Goal: Task Accomplishment & Management: Manage account settings

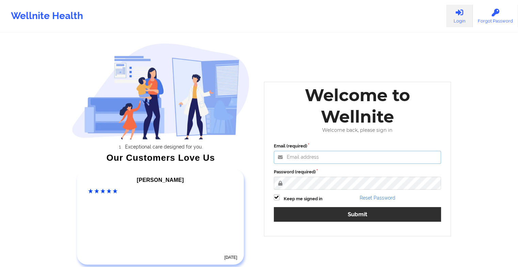
type input "[EMAIL_ADDRESS][DOMAIN_NAME]"
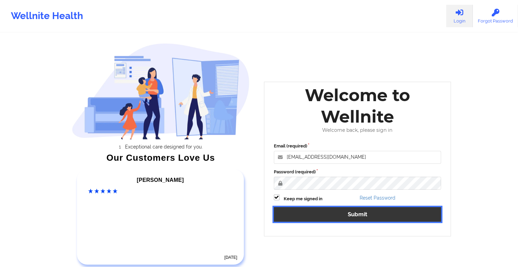
click at [317, 210] on button "Submit" at bounding box center [358, 214] width 168 height 15
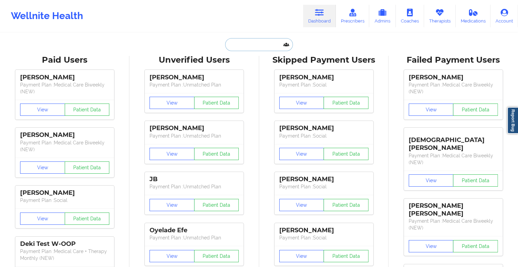
click at [246, 43] on input "text" at bounding box center [258, 44] width 67 height 13
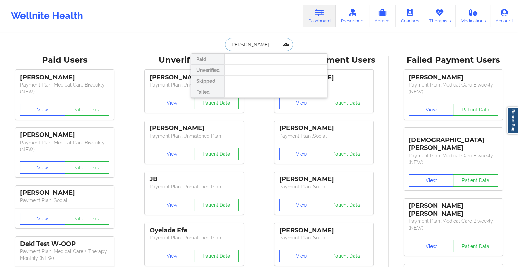
type input "[PERSON_NAME]"
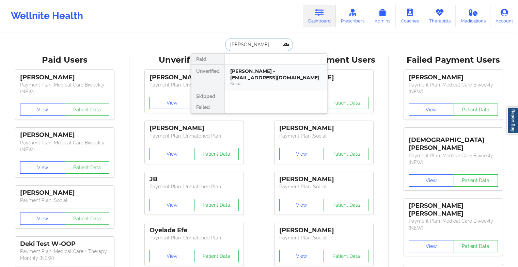
click at [247, 81] on div "Social" at bounding box center [275, 84] width 91 height 6
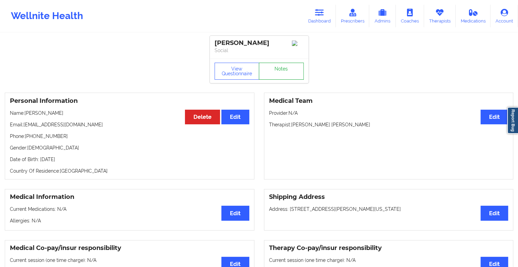
click at [273, 76] on link "Notes" at bounding box center [281, 71] width 45 height 17
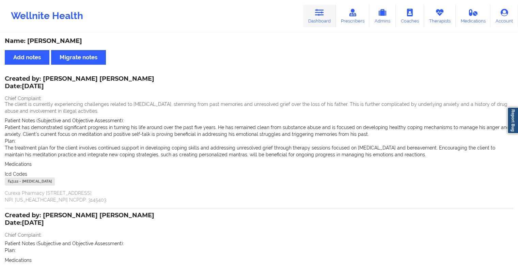
click at [311, 23] on link "Dashboard" at bounding box center [319, 16] width 33 height 22
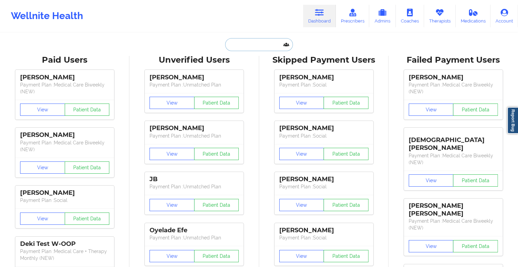
click at [241, 39] on input "text" at bounding box center [258, 44] width 67 height 13
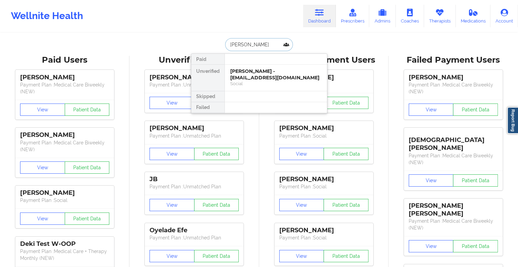
type input "[PERSON_NAME]"
click at [272, 76] on div "[PERSON_NAME] [PERSON_NAME] - [EMAIL_ADDRESS][DOMAIN_NAME]" at bounding box center [275, 74] width 91 height 13
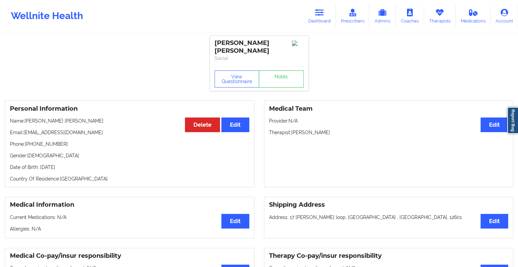
click at [288, 65] on div "[PERSON_NAME] [PERSON_NAME] Social" at bounding box center [259, 51] width 99 height 31
click at [282, 80] on link "Notes" at bounding box center [281, 78] width 45 height 17
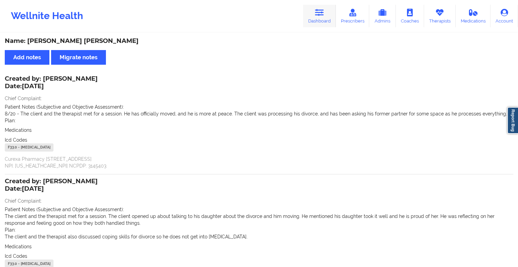
click at [316, 12] on icon at bounding box center [319, 12] width 9 height 7
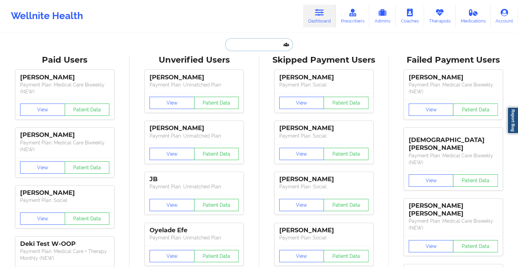
click at [256, 43] on input "text" at bounding box center [258, 44] width 67 height 13
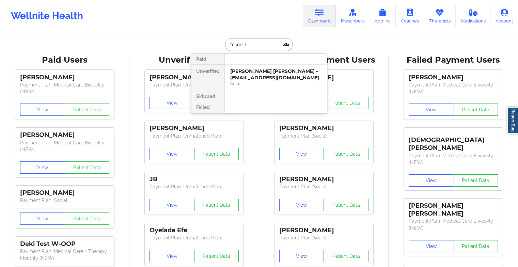
type input "frisnel la"
click at [262, 79] on div "[PERSON_NAME] - [EMAIL_ADDRESS][DOMAIN_NAME]" at bounding box center [275, 74] width 91 height 13
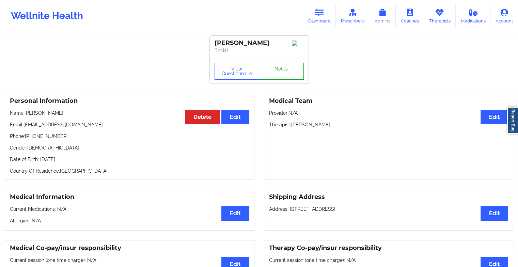
click at [283, 71] on link "Notes" at bounding box center [281, 71] width 45 height 17
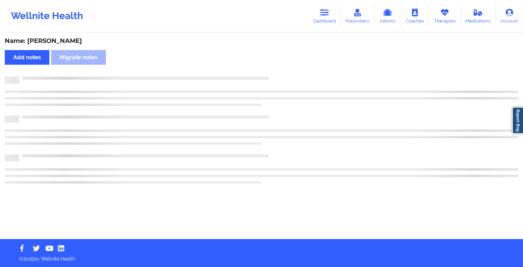
click at [283, 71] on div "Name: [PERSON_NAME] Add notes Migrate notes" at bounding box center [261, 136] width 523 height 206
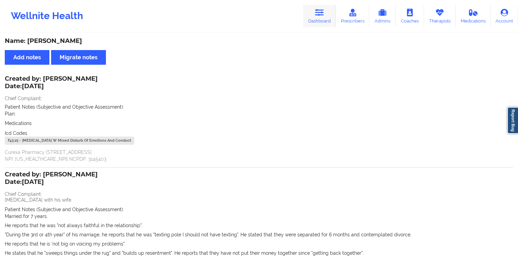
click at [323, 18] on link "Dashboard" at bounding box center [319, 16] width 33 height 22
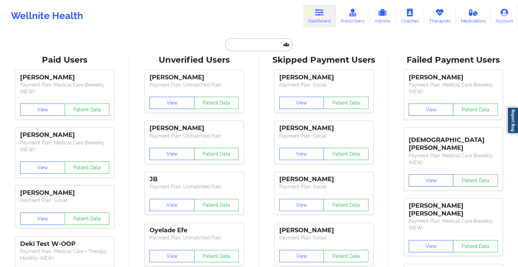
click at [253, 46] on input "text" at bounding box center [258, 44] width 67 height 13
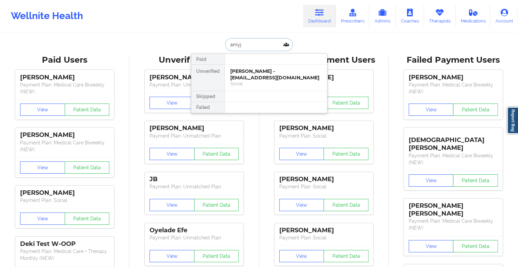
type input "amyjo"
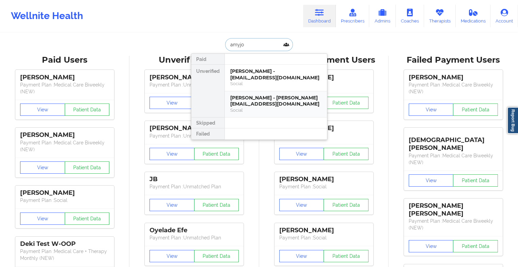
click at [288, 105] on div "[PERSON_NAME] - [PERSON_NAME][EMAIL_ADDRESS][DOMAIN_NAME]" at bounding box center [275, 101] width 91 height 13
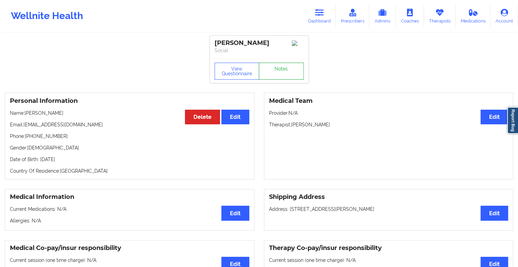
click at [287, 68] on link "Notes" at bounding box center [281, 71] width 45 height 17
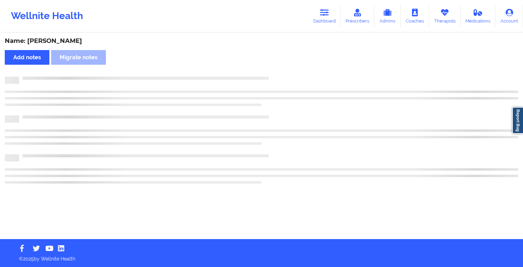
click at [287, 68] on div "Name: [PERSON_NAME] Add notes [PERSON_NAME] notes" at bounding box center [261, 136] width 523 height 206
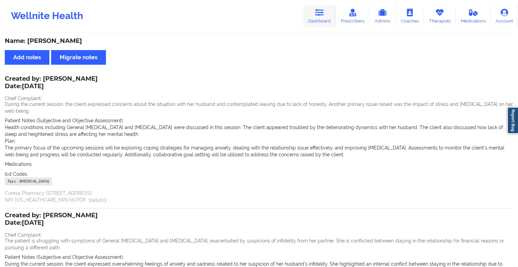
click at [318, 11] on icon at bounding box center [319, 12] width 9 height 7
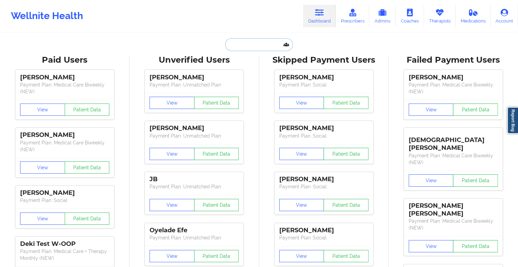
click at [255, 44] on input "text" at bounding box center [258, 44] width 67 height 13
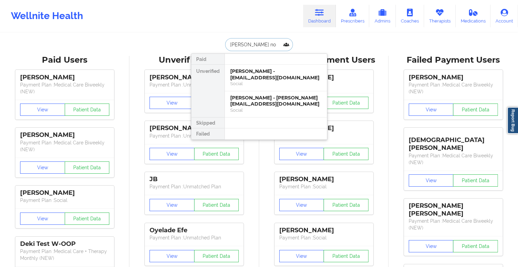
type input "[PERSON_NAME]"
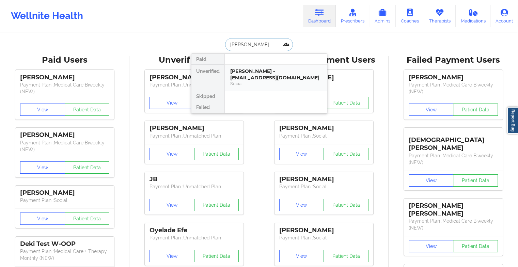
click at [261, 79] on div "[PERSON_NAME] - [EMAIL_ADDRESS][DOMAIN_NAME]" at bounding box center [275, 74] width 91 height 13
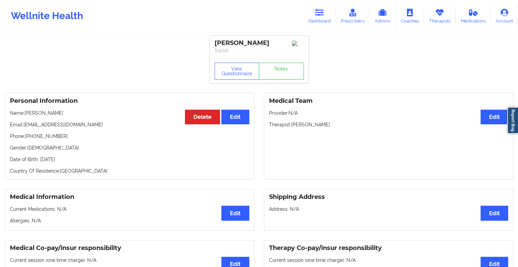
click at [273, 72] on div "View Questionnaire Notes" at bounding box center [259, 71] width 99 height 25
click at [273, 72] on link "Notes" at bounding box center [281, 71] width 45 height 17
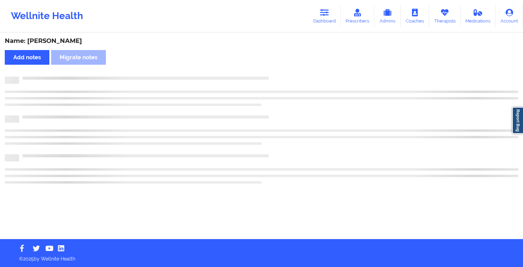
click at [273, 72] on div "Name: [PERSON_NAME] Add notes Migrate notes" at bounding box center [261, 136] width 523 height 206
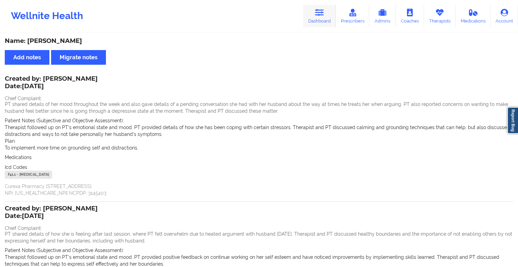
click at [315, 11] on link "Dashboard" at bounding box center [319, 16] width 33 height 22
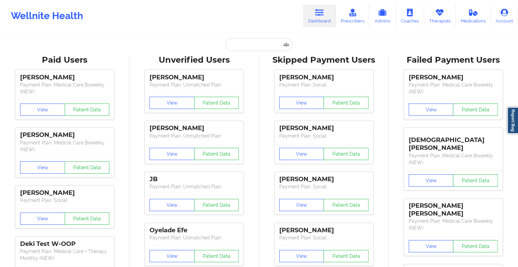
click at [244, 43] on input "text" at bounding box center [258, 44] width 67 height 13
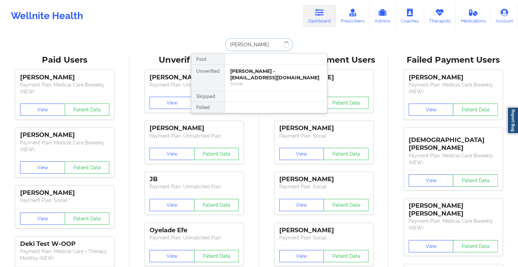
type input "[PERSON_NAME]"
click at [256, 69] on div "[PERSON_NAME] - [EMAIL_ADDRESS][DOMAIN_NAME]" at bounding box center [275, 74] width 91 height 13
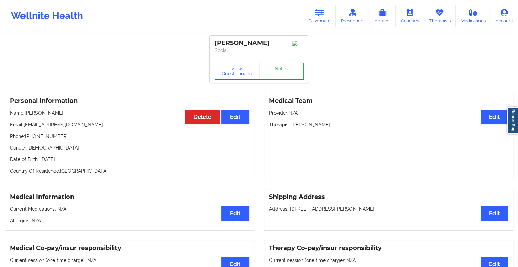
click at [286, 69] on link "Notes" at bounding box center [281, 71] width 45 height 17
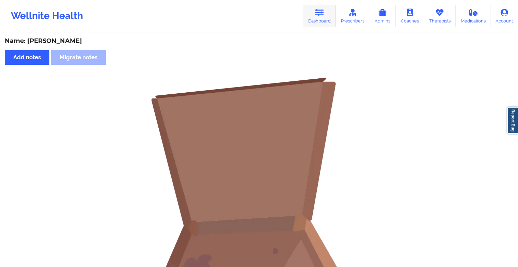
click at [319, 19] on link "Dashboard" at bounding box center [319, 16] width 33 height 22
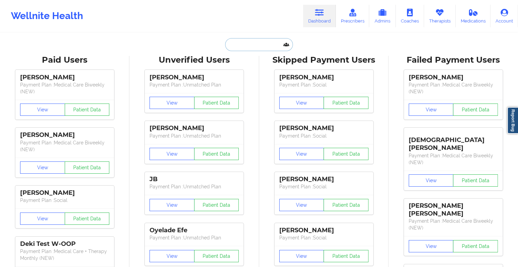
click at [241, 48] on input "text" at bounding box center [258, 44] width 67 height 13
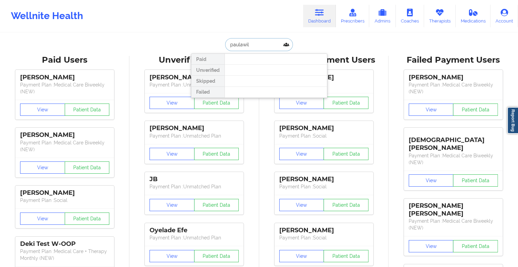
type input "[PERSON_NAME]"
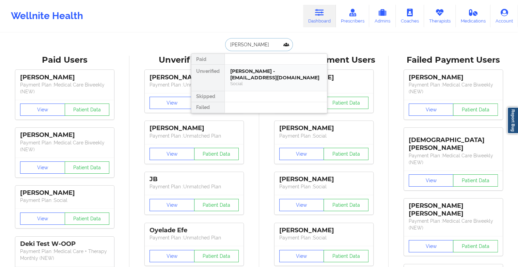
click at [253, 79] on div "[PERSON_NAME] - [EMAIL_ADDRESS][DOMAIN_NAME]" at bounding box center [275, 74] width 91 height 13
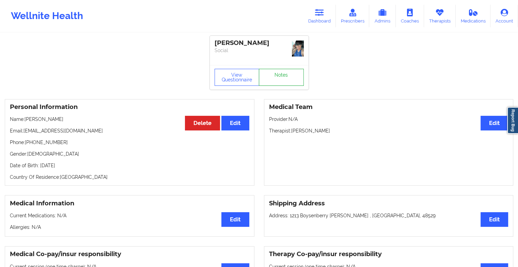
click at [283, 71] on link "Notes" at bounding box center [281, 77] width 45 height 17
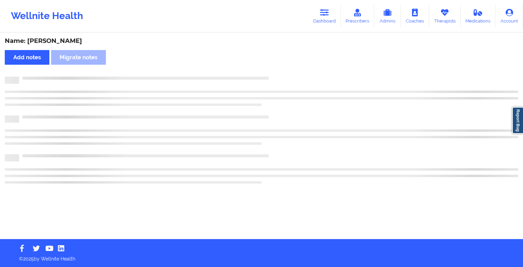
click at [283, 71] on div "Name: [PERSON_NAME] Add notes Migrate notes" at bounding box center [261, 136] width 523 height 206
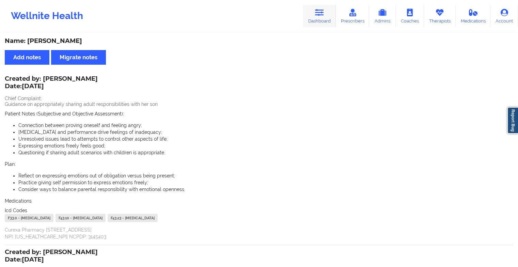
click at [319, 24] on link "Dashboard" at bounding box center [319, 16] width 33 height 22
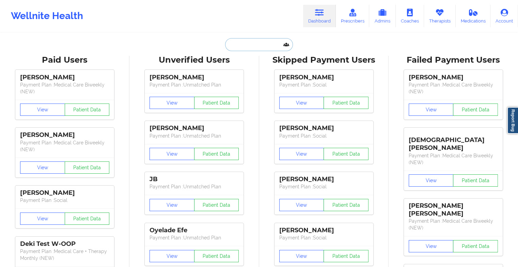
click at [243, 48] on input "text" at bounding box center [258, 44] width 67 height 13
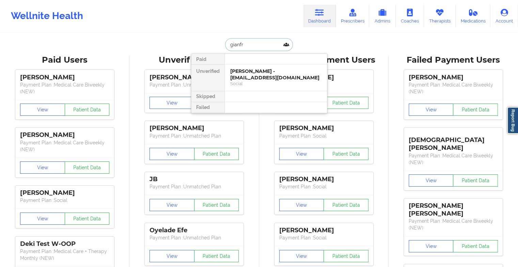
type input "gianfra"
click at [234, 72] on div "[PERSON_NAME] - [EMAIL_ADDRESS][DOMAIN_NAME]" at bounding box center [275, 74] width 91 height 13
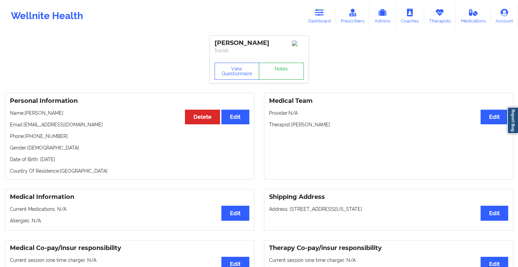
click at [279, 64] on link "Notes" at bounding box center [281, 71] width 45 height 17
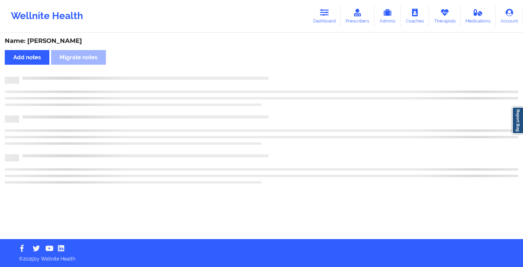
click at [282, 69] on div "Name: [PERSON_NAME] Add notes Migrate notes" at bounding box center [261, 136] width 523 height 206
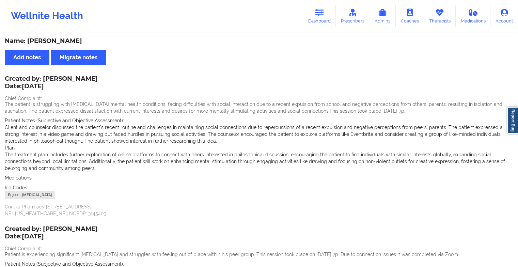
scroll to position [135, 0]
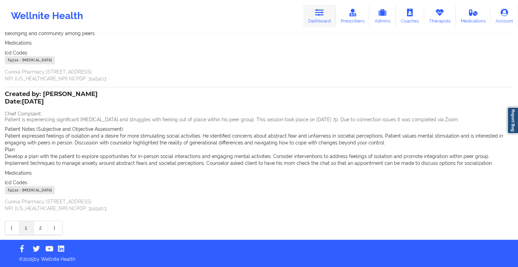
click at [323, 10] on icon at bounding box center [319, 12] width 9 height 7
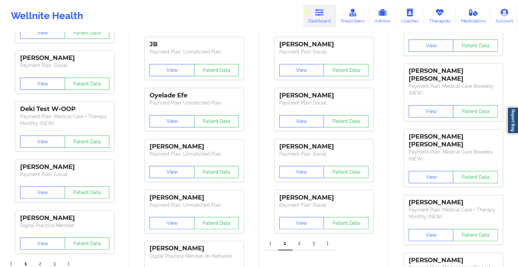
drag, startPoint x: 512, startPoint y: 41, endPoint x: 523, endPoint y: 42, distance: 10.6
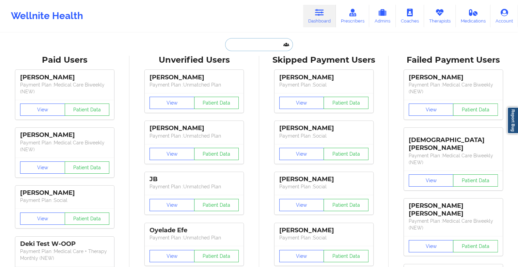
click at [271, 46] on input "text" at bounding box center [258, 44] width 67 height 13
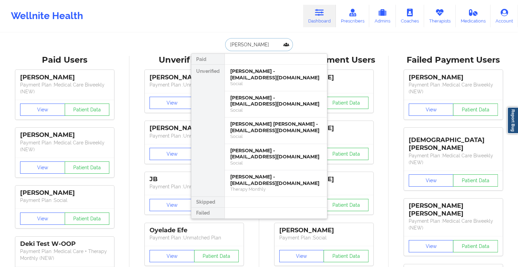
type input "[PERSON_NAME]"
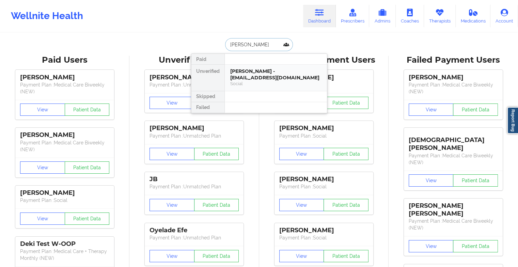
click at [257, 75] on div "[PERSON_NAME] - [EMAIL_ADDRESS][DOMAIN_NAME]" at bounding box center [275, 74] width 91 height 13
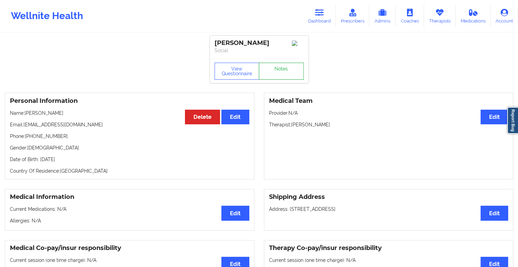
click at [284, 72] on link "Notes" at bounding box center [281, 71] width 45 height 17
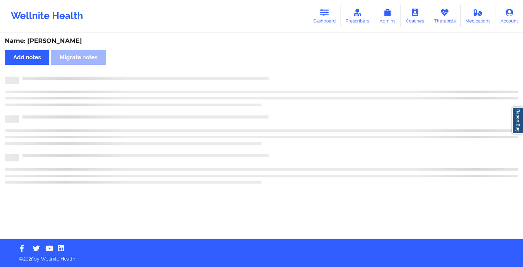
click at [284, 72] on div "Name: [PERSON_NAME] notes Migrate notes" at bounding box center [261, 136] width 523 height 206
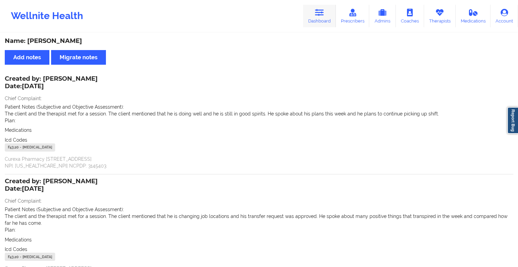
click at [320, 18] on link "Dashboard" at bounding box center [319, 16] width 33 height 22
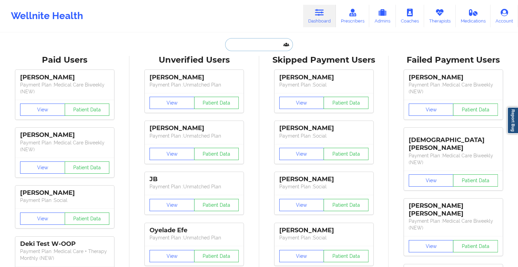
click at [270, 41] on input "text" at bounding box center [258, 44] width 67 height 13
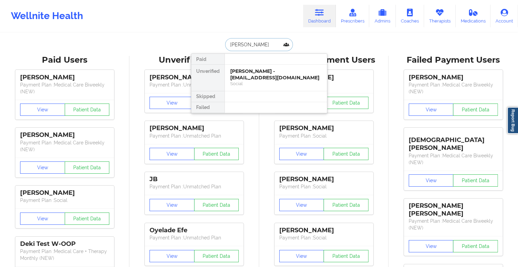
type input "[PERSON_NAME]"
click at [249, 74] on div "[PERSON_NAME] - [EMAIL_ADDRESS][DOMAIN_NAME]" at bounding box center [275, 74] width 91 height 13
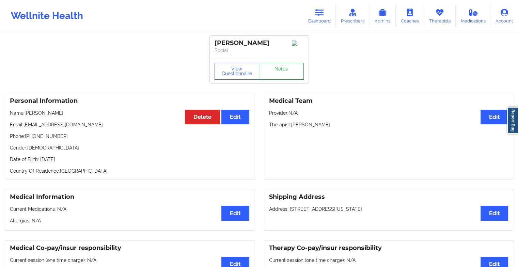
click at [290, 74] on link "Notes" at bounding box center [281, 71] width 45 height 17
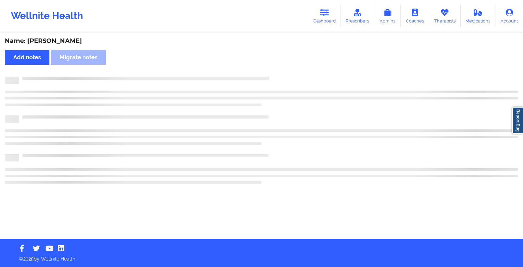
click at [290, 74] on div "Name: [PERSON_NAME] Add notes Migrate notes" at bounding box center [261, 136] width 523 height 206
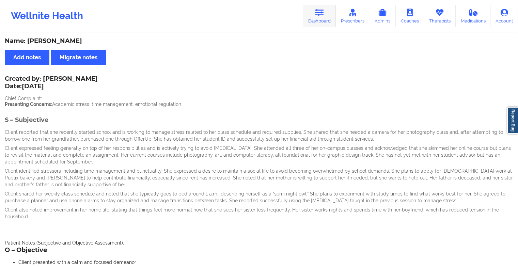
click at [311, 12] on link "Dashboard" at bounding box center [319, 16] width 33 height 22
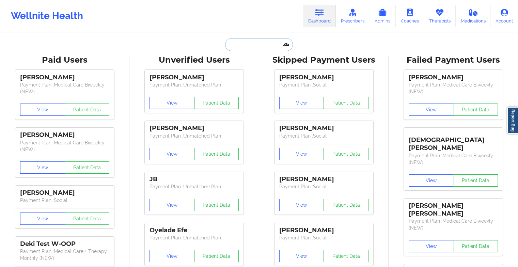
click at [243, 45] on input "text" at bounding box center [258, 44] width 67 height 13
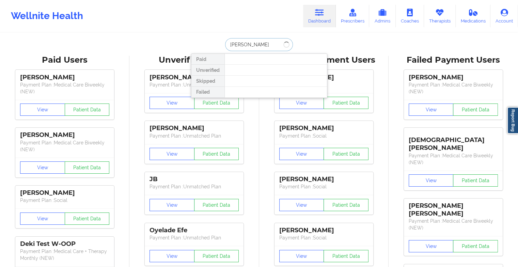
type input "[PERSON_NAME]"
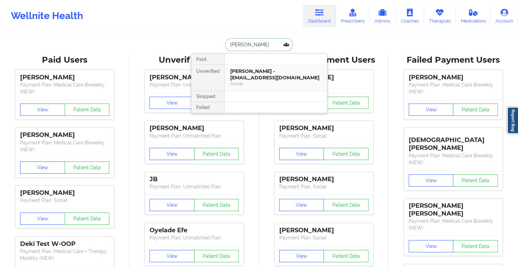
click at [241, 70] on div "[PERSON_NAME] - [EMAIL_ADDRESS][DOMAIN_NAME]" at bounding box center [275, 74] width 91 height 13
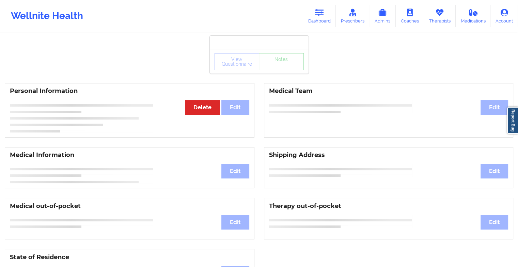
click at [287, 73] on div "View Questionnaire Notes" at bounding box center [259, 61] width 99 height 25
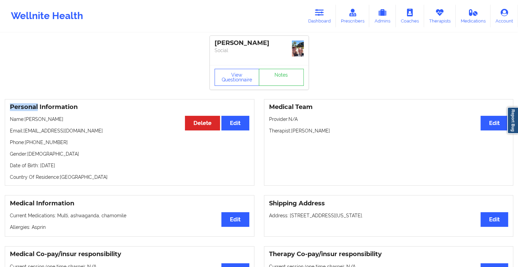
click at [287, 73] on div "View Questionnaire Notes" at bounding box center [259, 77] width 99 height 25
click at [287, 73] on link "Notes" at bounding box center [281, 77] width 45 height 17
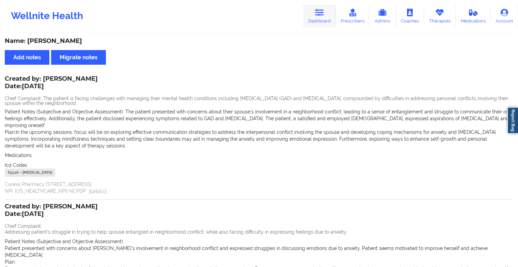
click at [319, 14] on icon at bounding box center [319, 12] width 9 height 7
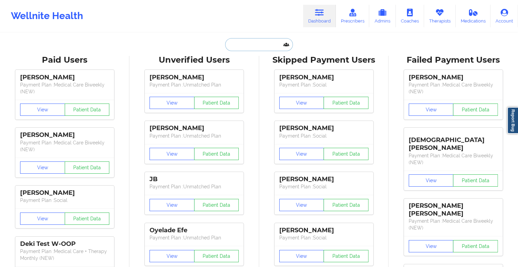
click at [253, 45] on input "text" at bounding box center [258, 44] width 67 height 13
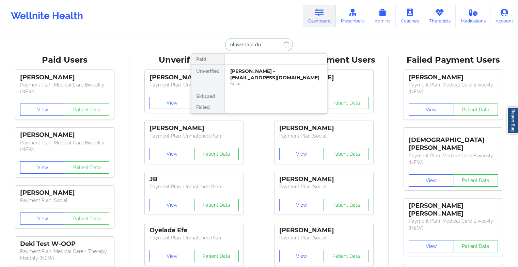
type input "oluwadara dur"
click at [270, 76] on div "Oluwadara Durosomo - [EMAIL_ADDRESS][DOMAIN_NAME]" at bounding box center [275, 74] width 91 height 13
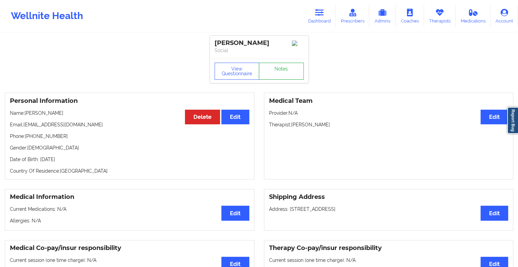
click at [283, 75] on link "Notes" at bounding box center [281, 71] width 45 height 17
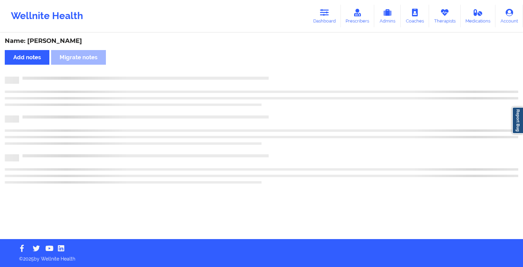
click at [283, 75] on div "Name: [PERSON_NAME] Add notes Migrate notes" at bounding box center [261, 136] width 523 height 206
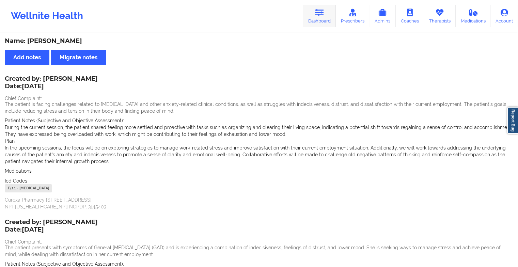
click at [314, 9] on link "Dashboard" at bounding box center [319, 16] width 33 height 22
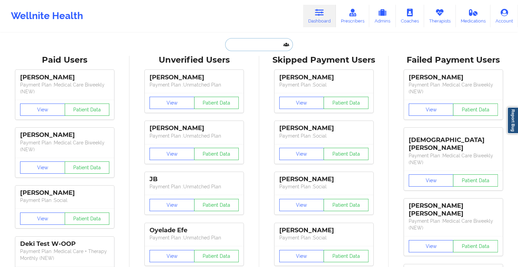
click at [266, 46] on input "text" at bounding box center [258, 44] width 67 height 13
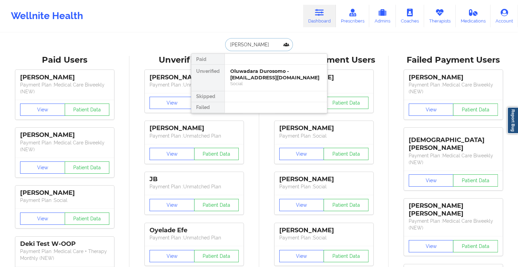
type input "[PERSON_NAME] ca"
click at [263, 75] on div "[PERSON_NAME] - [EMAIL_ADDRESS][DOMAIN_NAME]" at bounding box center [275, 74] width 91 height 13
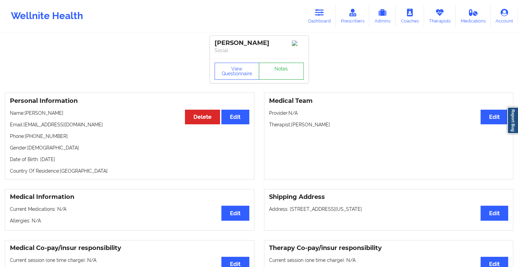
click at [276, 69] on link "Notes" at bounding box center [281, 71] width 45 height 17
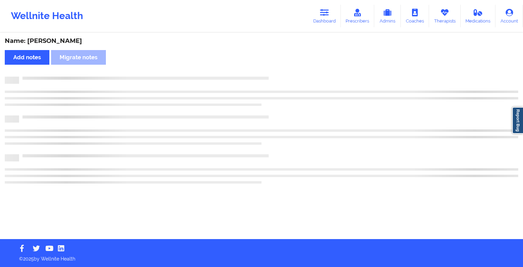
click at [276, 69] on div "Name: [PERSON_NAME] Add notes Migrate notes" at bounding box center [261, 136] width 523 height 206
drag, startPoint x: 276, startPoint y: 69, endPoint x: 310, endPoint y: 155, distance: 91.6
click at [310, 155] on div "Name: [PERSON_NAME] Add notes Migrate notes" at bounding box center [261, 136] width 523 height 206
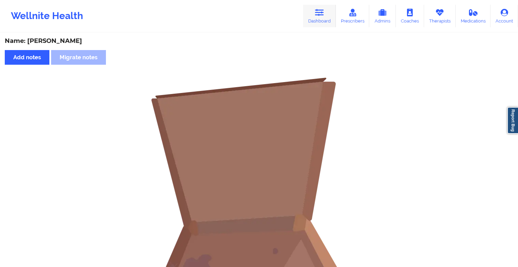
click at [318, 19] on link "Dashboard" at bounding box center [319, 16] width 33 height 22
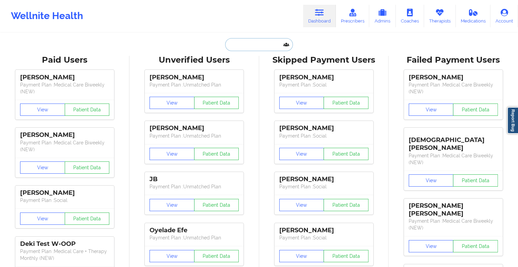
click at [261, 44] on input "text" at bounding box center [258, 44] width 67 height 13
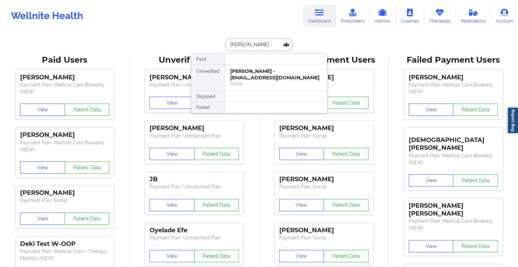
type input "[PERSON_NAME]"
click at [250, 72] on div "[PERSON_NAME] - [EMAIL_ADDRESS][DOMAIN_NAME]" at bounding box center [275, 74] width 91 height 13
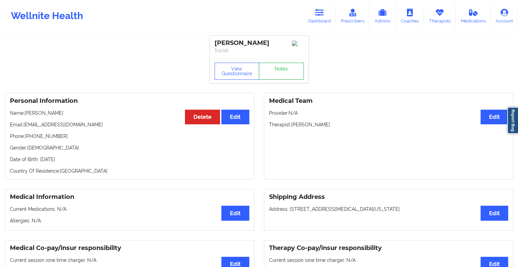
click at [280, 69] on link "Notes" at bounding box center [281, 71] width 45 height 17
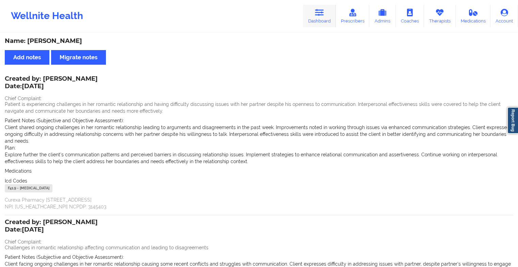
click at [322, 20] on link "Dashboard" at bounding box center [319, 16] width 33 height 22
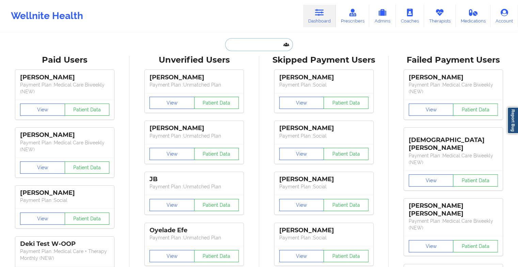
click at [245, 46] on input "text" at bounding box center [258, 44] width 67 height 13
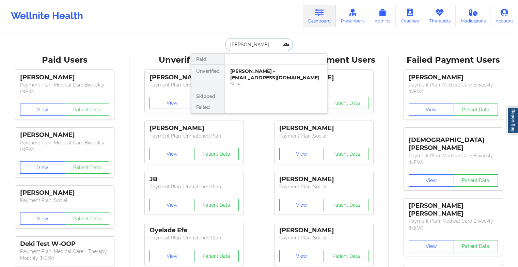
type input "[PERSON_NAME]"
click at [251, 81] on div "Social" at bounding box center [275, 84] width 91 height 6
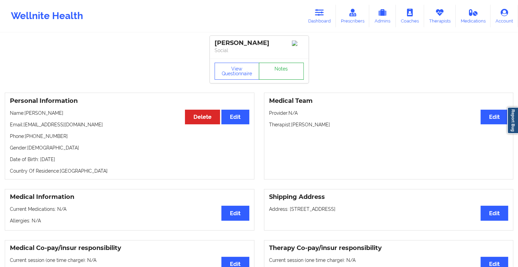
click at [264, 79] on link "Notes" at bounding box center [281, 71] width 45 height 17
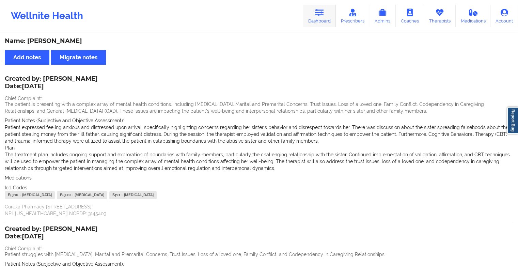
click at [323, 13] on icon at bounding box center [319, 12] width 9 height 7
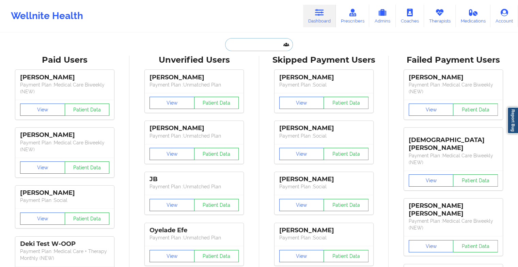
click at [259, 41] on input "text" at bounding box center [258, 44] width 67 height 13
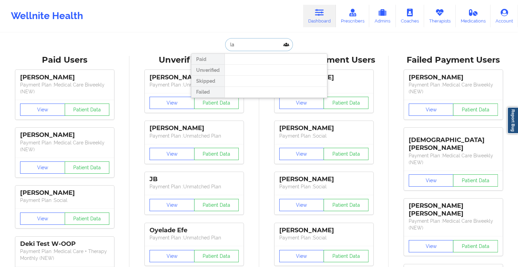
type input "l"
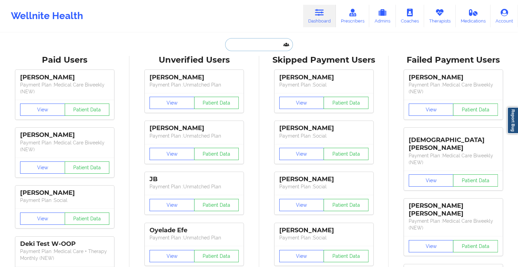
paste input "[PERSON_NAME][EMAIL_ADDRESS][DOMAIN_NAME]"
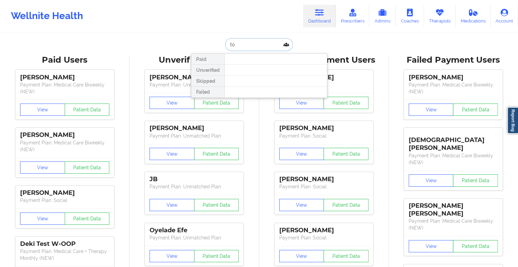
type input "t"
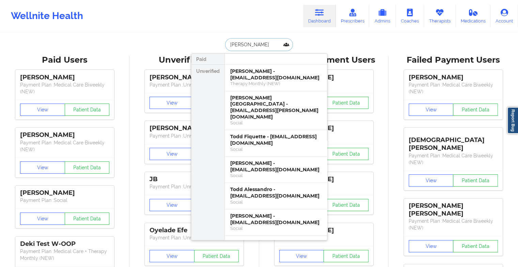
type input "[PERSON_NAME]"
click at [244, 133] on div "Todd Fiquette - [EMAIL_ADDRESS][DOMAIN_NAME]" at bounding box center [275, 139] width 91 height 13
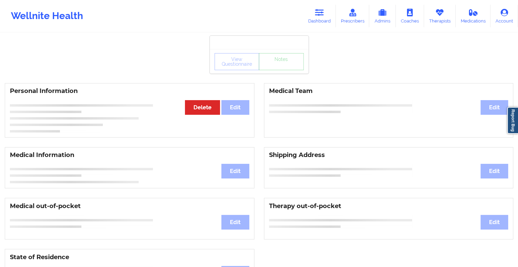
click at [244, 123] on div "Personal Information Edit Delete" at bounding box center [130, 110] width 250 height 54
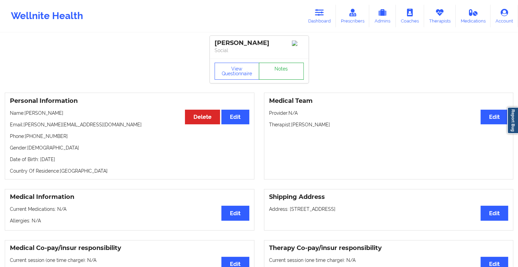
click at [281, 75] on link "Notes" at bounding box center [281, 71] width 45 height 17
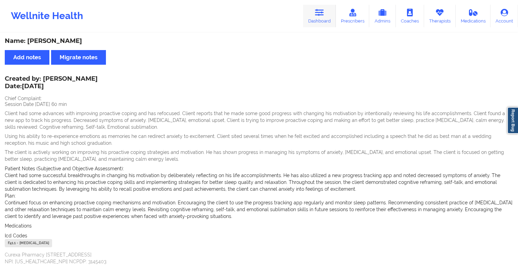
click at [323, 20] on link "Dashboard" at bounding box center [319, 16] width 33 height 22
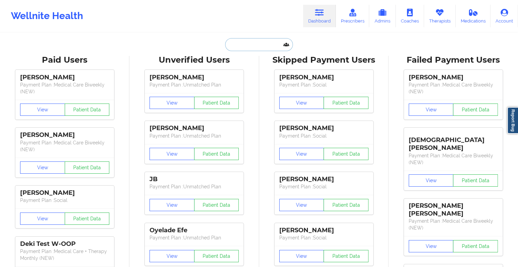
click at [257, 45] on input "text" at bounding box center [258, 44] width 67 height 13
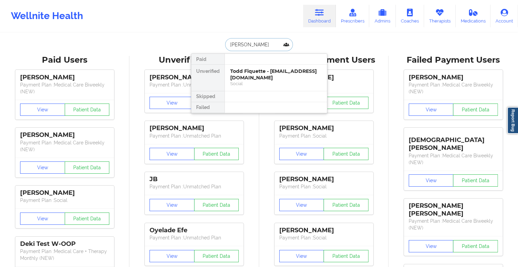
type input "[PERSON_NAME]"
click at [256, 77] on div "[PERSON_NAME] - [EMAIL_ADDRESS][DOMAIN_NAME]" at bounding box center [275, 74] width 91 height 13
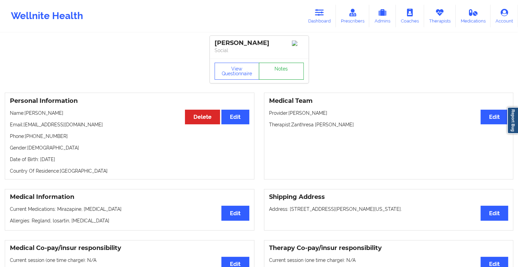
click at [290, 72] on link "Notes" at bounding box center [281, 71] width 45 height 17
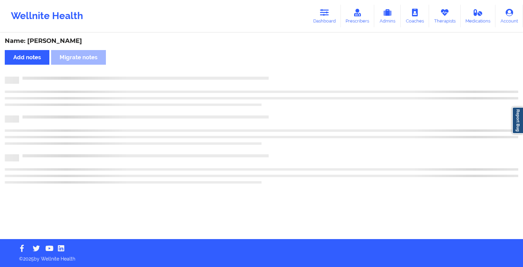
click at [290, 72] on div "Name: [PERSON_NAME] Add notes Migrate notes" at bounding box center [261, 136] width 523 height 206
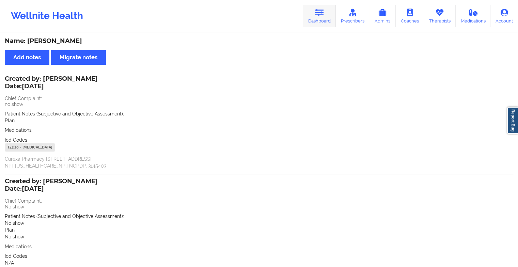
click at [305, 6] on link "Dashboard" at bounding box center [319, 16] width 33 height 22
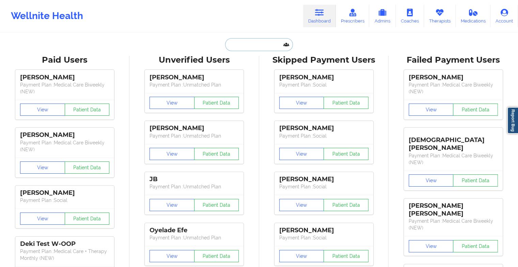
click at [251, 45] on input "text" at bounding box center [258, 44] width 67 height 13
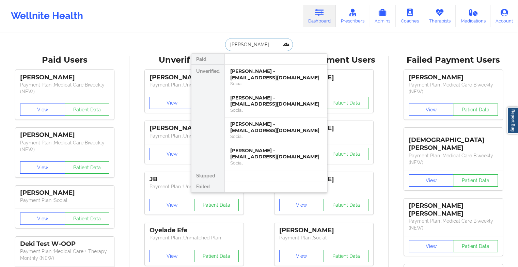
type input "[PERSON_NAME]"
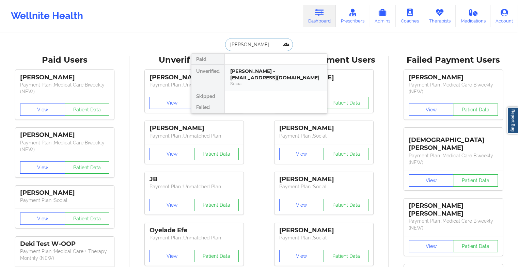
click at [247, 78] on div "[PERSON_NAME] - [EMAIL_ADDRESS][DOMAIN_NAME]" at bounding box center [275, 74] width 91 height 13
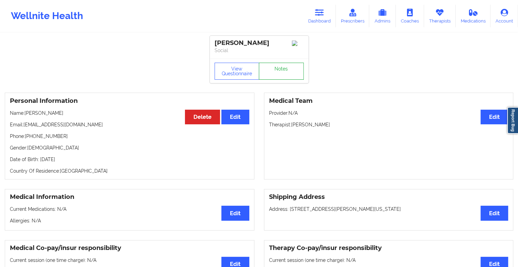
click at [278, 70] on link "Notes" at bounding box center [281, 71] width 45 height 17
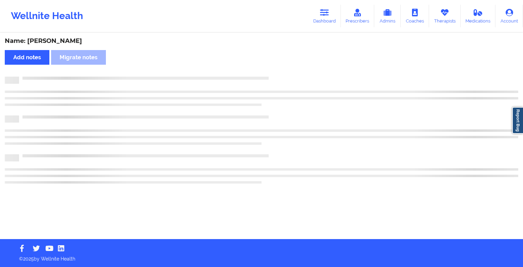
click at [278, 70] on div "Name: [PERSON_NAME] Add notes Migrate notes" at bounding box center [261, 136] width 523 height 206
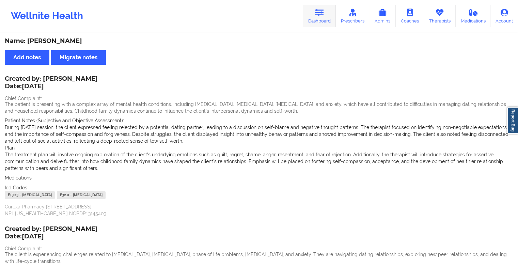
click at [317, 16] on icon at bounding box center [319, 12] width 9 height 7
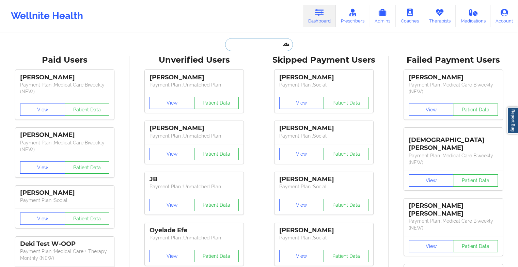
click at [253, 44] on input "text" at bounding box center [258, 44] width 67 height 13
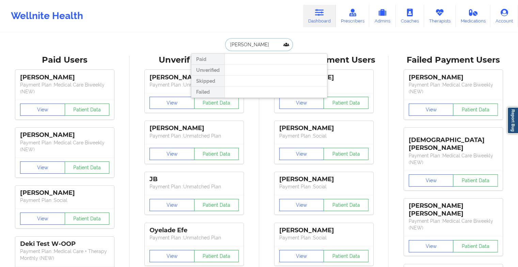
type input "kaitlyn by"
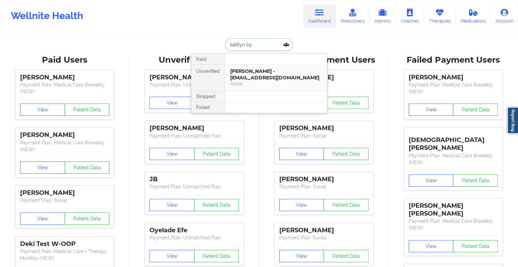
click at [267, 72] on div "[PERSON_NAME] - [EMAIL_ADDRESS][DOMAIN_NAME]" at bounding box center [275, 74] width 91 height 13
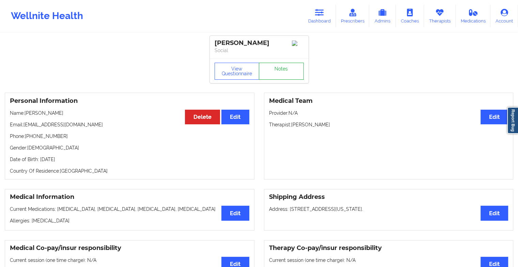
click at [267, 72] on link "Notes" at bounding box center [281, 71] width 45 height 17
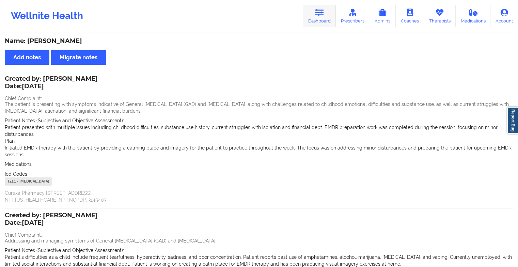
click at [315, 24] on link "Dashboard" at bounding box center [319, 16] width 33 height 22
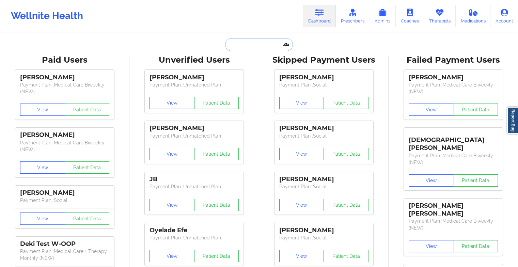
click at [254, 46] on input "text" at bounding box center [258, 44] width 67 height 13
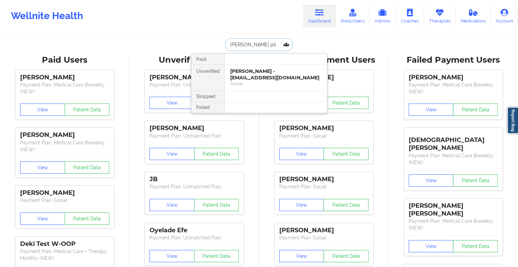
type input "[PERSON_NAME] pill"
click at [266, 82] on div "Social" at bounding box center [275, 84] width 91 height 6
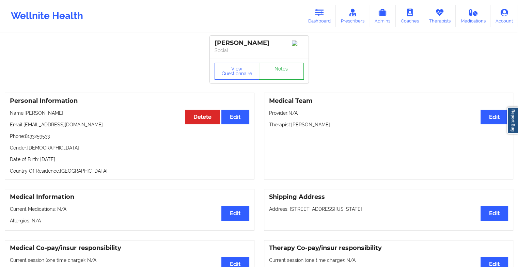
drag, startPoint x: 271, startPoint y: 61, endPoint x: 271, endPoint y: 68, distance: 6.8
click at [271, 68] on div "View Questionnaire Notes" at bounding box center [259, 71] width 99 height 25
click at [271, 68] on link "Notes" at bounding box center [281, 71] width 45 height 17
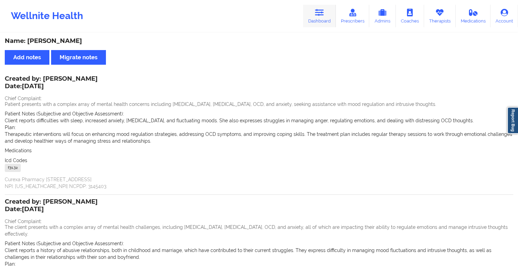
click at [315, 13] on link "Dashboard" at bounding box center [319, 16] width 33 height 22
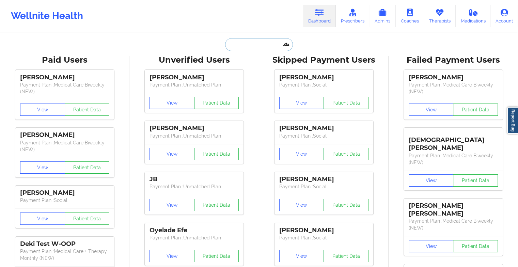
click at [259, 45] on input "text" at bounding box center [258, 44] width 67 height 13
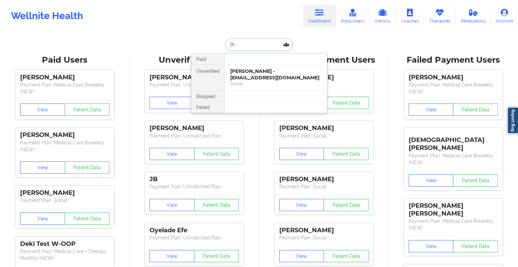
type input "t"
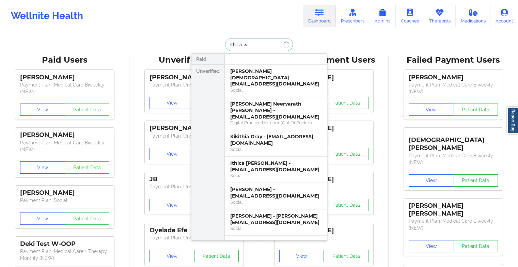
type input "ithica wa"
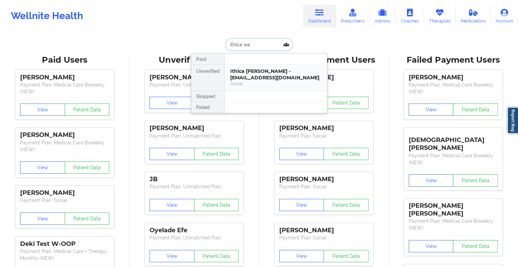
click at [251, 68] on div "Ithica [PERSON_NAME] - [EMAIL_ADDRESS][DOMAIN_NAME]" at bounding box center [275, 74] width 91 height 13
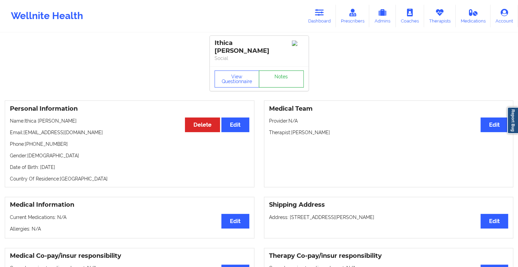
click at [290, 74] on link "Notes" at bounding box center [281, 78] width 45 height 17
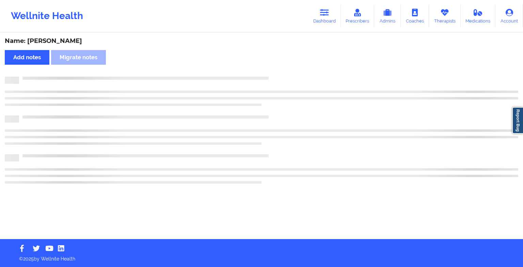
click at [290, 74] on div "Name: [PERSON_NAME] Add notes Migrate notes" at bounding box center [261, 136] width 523 height 206
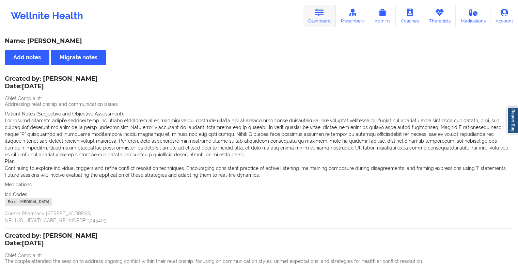
click at [322, 7] on link "Dashboard" at bounding box center [319, 16] width 33 height 22
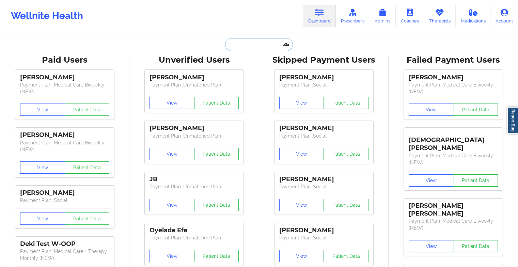
click at [273, 48] on input "text" at bounding box center [258, 44] width 67 height 13
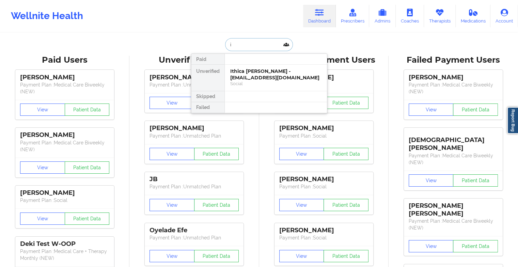
type input "i"
type input "[PERSON_NAME]"
click at [256, 75] on div "[PERSON_NAME] - [PERSON_NAME][EMAIL_ADDRESS][DOMAIN_NAME]" at bounding box center [275, 74] width 91 height 13
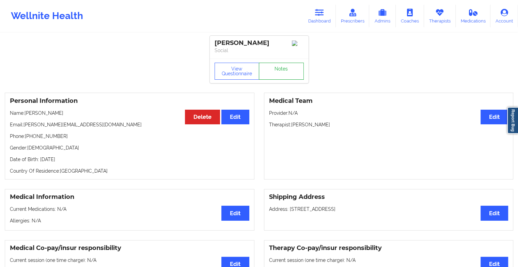
click at [276, 70] on link "Notes" at bounding box center [281, 71] width 45 height 17
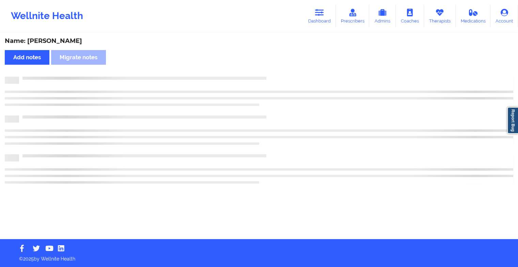
click at [276, 70] on div "Name: [PERSON_NAME] Add notes [PERSON_NAME] notes" at bounding box center [259, 136] width 518 height 206
drag, startPoint x: 276, startPoint y: 70, endPoint x: 302, endPoint y: 93, distance: 35.0
click at [302, 93] on div "Name: [PERSON_NAME] Add notes [PERSON_NAME] notes" at bounding box center [261, 136] width 523 height 206
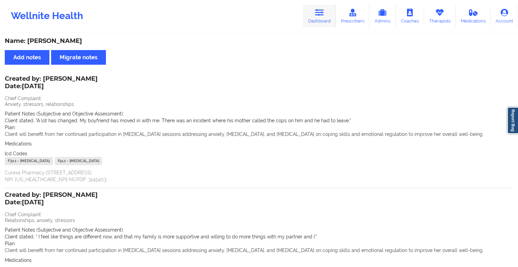
click at [311, 14] on link "Dashboard" at bounding box center [319, 16] width 33 height 22
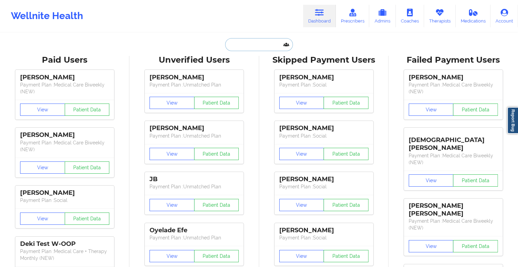
click at [259, 48] on input "text" at bounding box center [258, 44] width 67 height 13
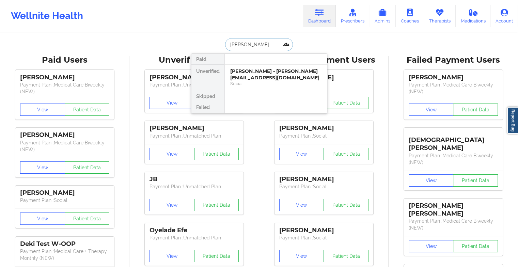
type input "[PERSON_NAME]"
click at [253, 74] on div "[PERSON_NAME] - [PERSON_NAME][EMAIL_ADDRESS][DOMAIN_NAME]" at bounding box center [275, 74] width 91 height 13
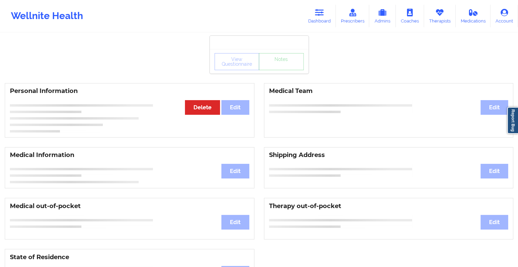
click at [273, 72] on div "View Questionnaire Notes" at bounding box center [259, 61] width 99 height 25
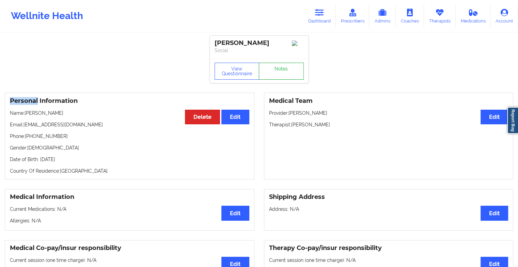
click at [273, 72] on link "Notes" at bounding box center [281, 71] width 45 height 17
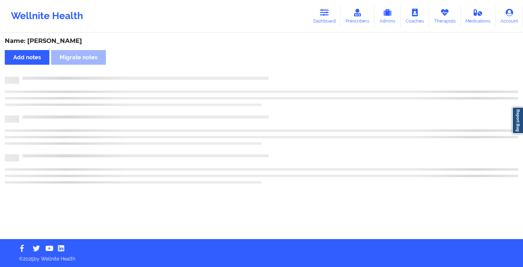
click at [273, 72] on div "Name: [PERSON_NAME] notes Migrate notes" at bounding box center [261, 136] width 523 height 206
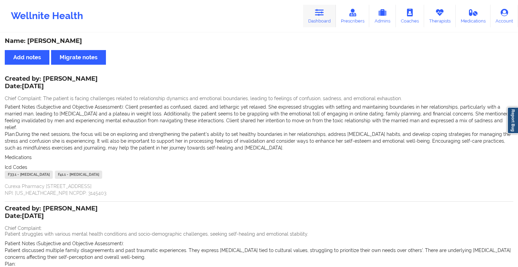
click at [325, 22] on link "Dashboard" at bounding box center [319, 16] width 33 height 22
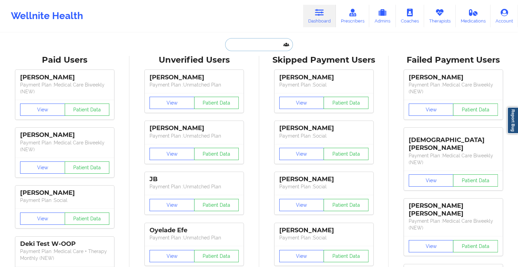
click at [257, 48] on input "text" at bounding box center [258, 44] width 67 height 13
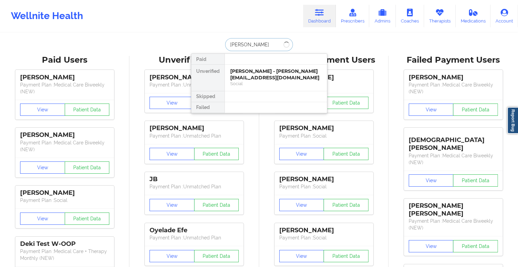
type input "[PERSON_NAME]"
click at [250, 66] on div "[PERSON_NAME] - [PERSON_NAME][EMAIL_ADDRESS][DOMAIN_NAME] Social" at bounding box center [276, 78] width 102 height 26
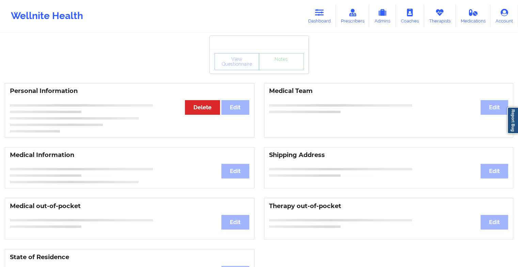
click at [272, 67] on div "View Questionnaire Notes" at bounding box center [259, 61] width 89 height 17
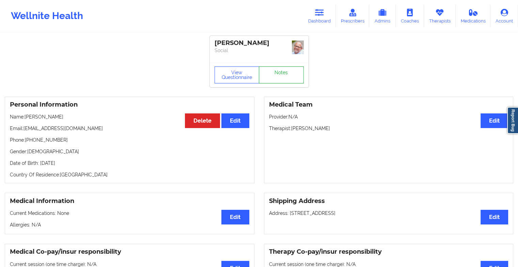
click at [272, 67] on link "Notes" at bounding box center [281, 74] width 45 height 17
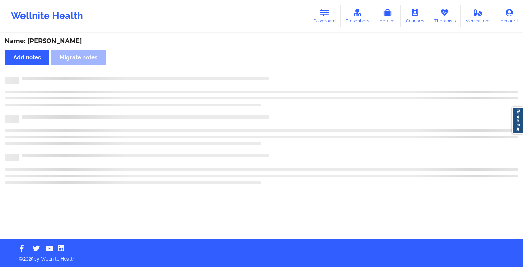
click at [272, 67] on div "Name: [PERSON_NAME] Add notes Migrate notes" at bounding box center [261, 136] width 523 height 206
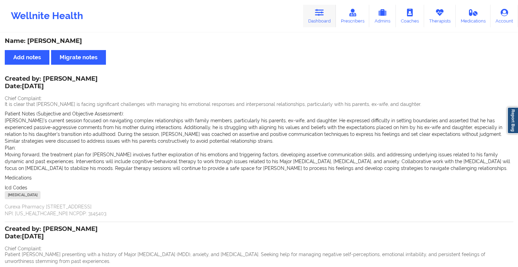
click at [323, 13] on icon at bounding box center [319, 12] width 9 height 7
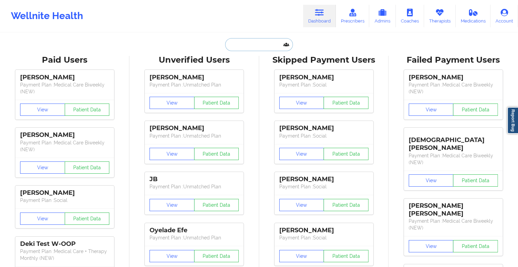
click at [257, 44] on input "text" at bounding box center [258, 44] width 67 height 13
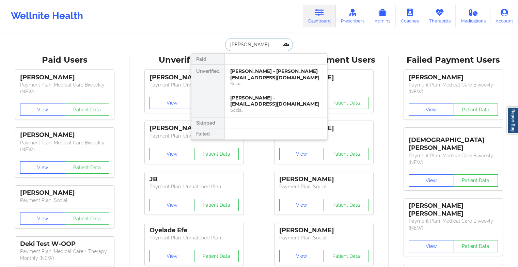
type input "[PERSON_NAME]"
click at [266, 75] on div "[PERSON_NAME] - [PERSON_NAME][EMAIL_ADDRESS][DOMAIN_NAME]" at bounding box center [275, 74] width 91 height 13
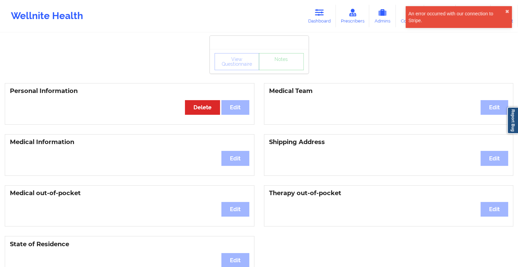
click at [280, 67] on div "View Questionnaire Notes" at bounding box center [259, 61] width 89 height 17
drag, startPoint x: 280, startPoint y: 67, endPoint x: 321, endPoint y: 15, distance: 66.4
click at [321, 15] on icon at bounding box center [319, 12] width 9 height 7
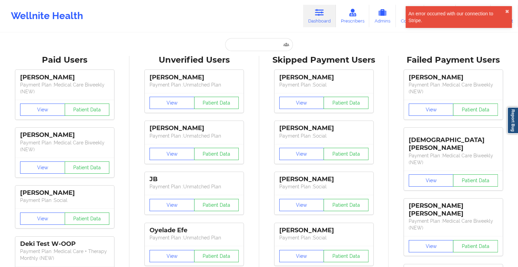
click at [321, 15] on icon at bounding box center [319, 12] width 9 height 7
click at [266, 46] on input "text" at bounding box center [258, 44] width 67 height 13
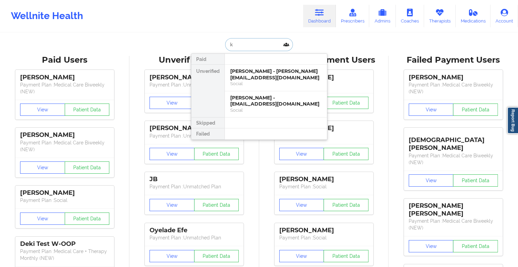
type input "k"
type input "[PERSON_NAME].l"
click at [256, 79] on div "[PERSON_NAME] - [PERSON_NAME][EMAIL_ADDRESS][DOMAIN_NAME]" at bounding box center [275, 74] width 91 height 13
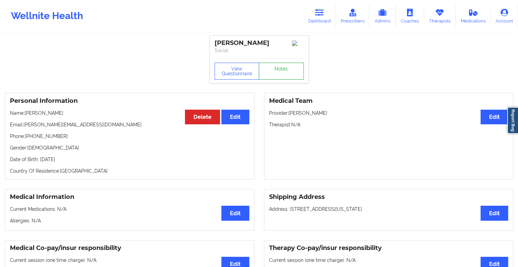
click at [273, 78] on link "Notes" at bounding box center [281, 71] width 45 height 17
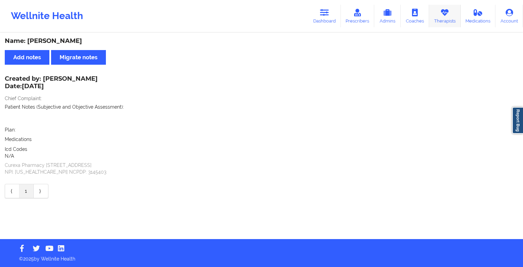
click at [437, 18] on link "Therapists" at bounding box center [445, 16] width 32 height 22
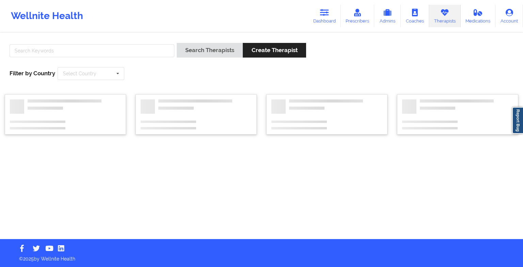
drag, startPoint x: 140, startPoint y: 57, endPoint x: 116, endPoint y: 50, distance: 24.9
click at [116, 50] on div at bounding box center [92, 52] width 170 height 19
click at [116, 50] on input "text" at bounding box center [92, 50] width 165 height 13
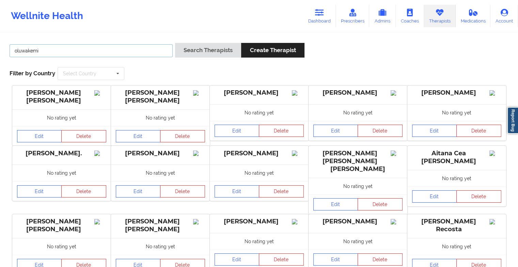
type input "oluwakemi"
click at [175, 43] on button "Search Therapists" at bounding box center [208, 50] width 66 height 15
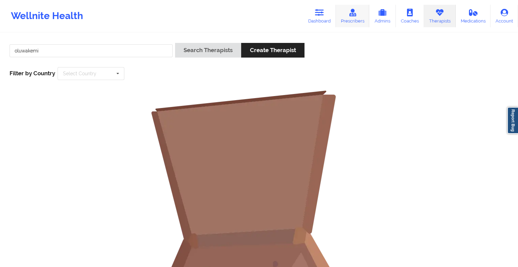
click at [352, 12] on icon at bounding box center [352, 12] width 9 height 7
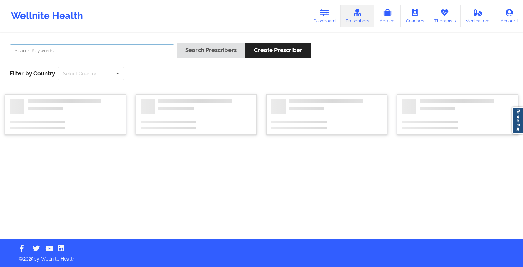
click at [46, 50] on input "text" at bounding box center [92, 50] width 165 height 13
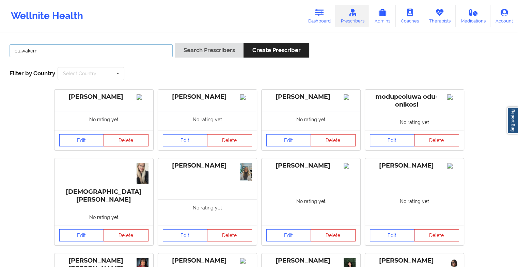
type input "oluwakemi"
click at [175, 43] on button "Search Prescribers" at bounding box center [209, 50] width 68 height 15
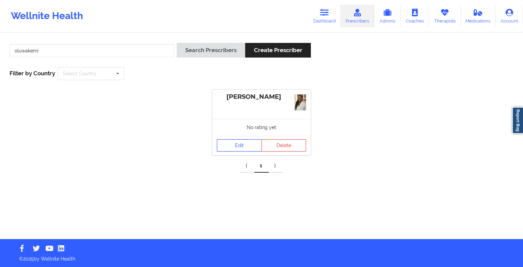
click at [225, 147] on link "Edit" at bounding box center [239, 145] width 45 height 12
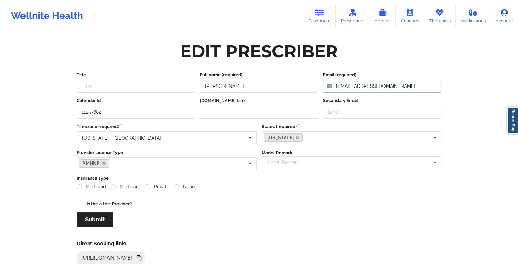
drag, startPoint x: 400, startPoint y: 85, endPoint x: 326, endPoint y: 85, distance: 74.9
click at [326, 85] on input "[EMAIL_ADDRESS][DOMAIN_NAME]" at bounding box center [382, 86] width 118 height 13
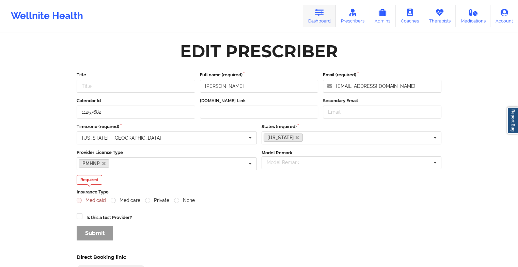
click at [318, 9] on icon at bounding box center [319, 12] width 9 height 7
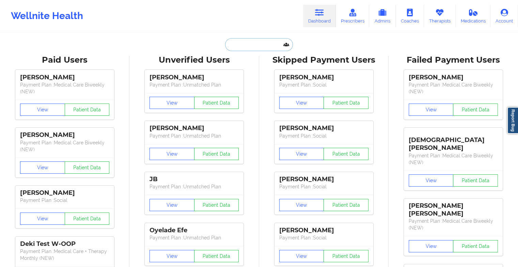
click at [241, 43] on input "text" at bounding box center [258, 44] width 67 height 13
paste input "[PERSON_NAME]"
type input "[PERSON_NAME]"
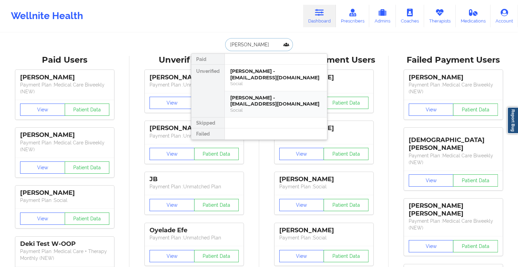
click at [256, 95] on div "[PERSON_NAME] - [EMAIL_ADDRESS][DOMAIN_NAME]" at bounding box center [275, 101] width 91 height 13
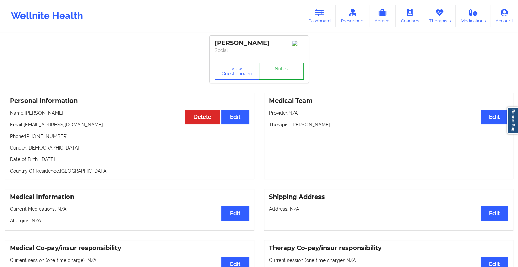
click at [288, 73] on link "Notes" at bounding box center [281, 71] width 45 height 17
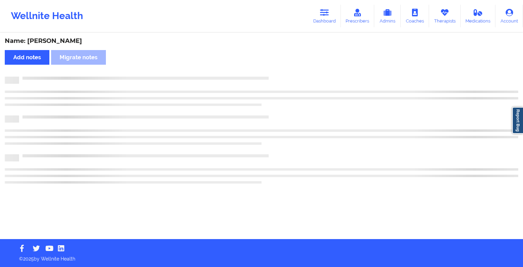
click at [288, 73] on div "Name: [PERSON_NAME] Add notes Migrate notes" at bounding box center [261, 136] width 523 height 206
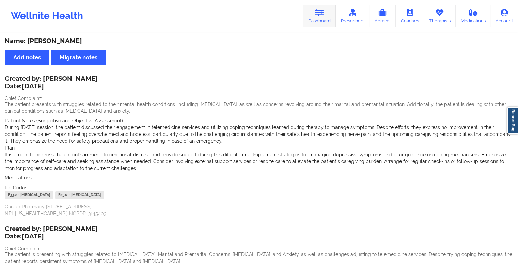
click at [324, 17] on link "Dashboard" at bounding box center [319, 16] width 33 height 22
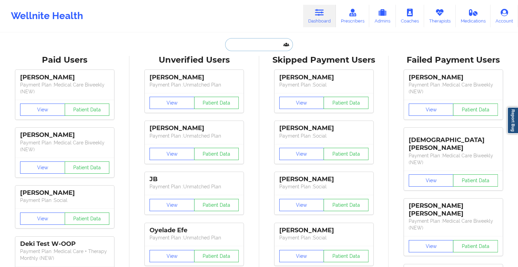
click at [265, 40] on input "text" at bounding box center [258, 44] width 67 height 13
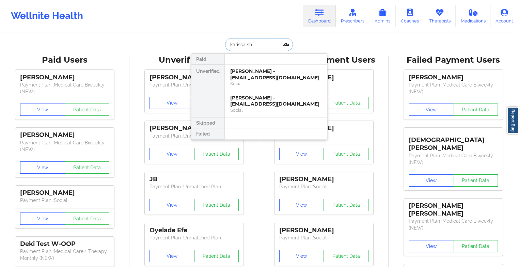
type input "karissa she"
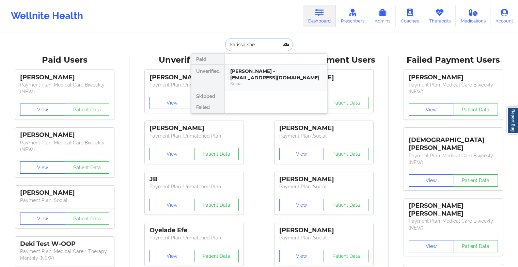
click at [255, 69] on div "[PERSON_NAME] - [EMAIL_ADDRESS][DOMAIN_NAME]" at bounding box center [275, 74] width 91 height 13
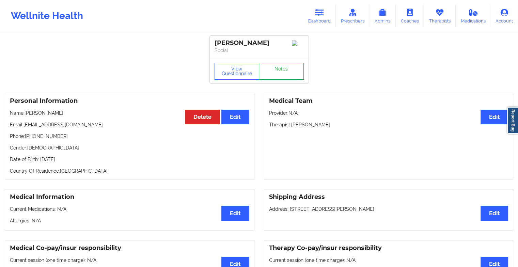
click at [266, 72] on link "Notes" at bounding box center [281, 71] width 45 height 17
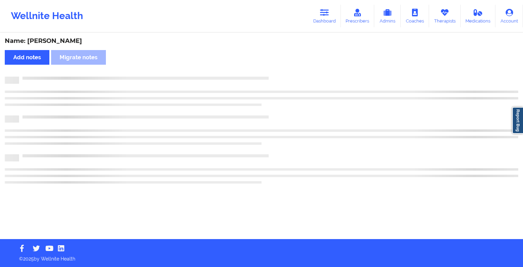
click at [266, 72] on div "Name: [PERSON_NAME] Add notes Migrate notes" at bounding box center [261, 136] width 523 height 206
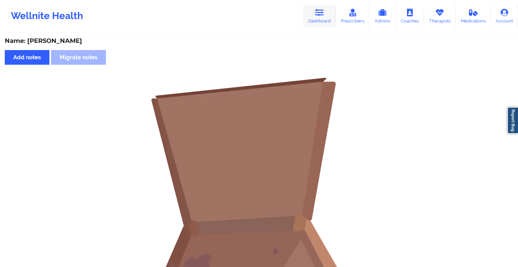
click at [312, 16] on link "Dashboard" at bounding box center [319, 16] width 33 height 22
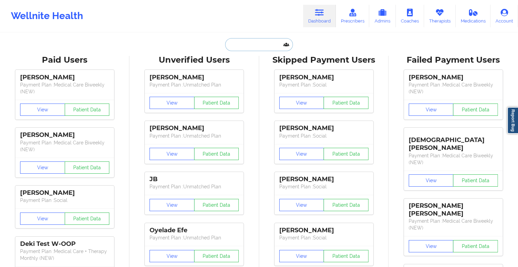
click at [252, 46] on input "text" at bounding box center [258, 44] width 67 height 13
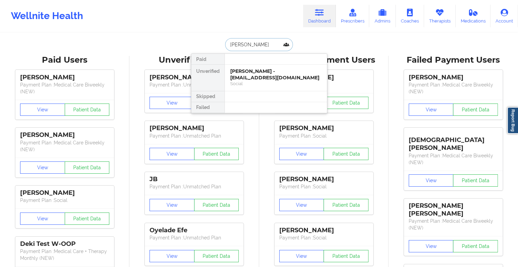
type input "[PERSON_NAME]"
click at [252, 76] on div "Jordan [MEDICAL_DATA] - [EMAIL_ADDRESS][DOMAIN_NAME]" at bounding box center [275, 74] width 91 height 13
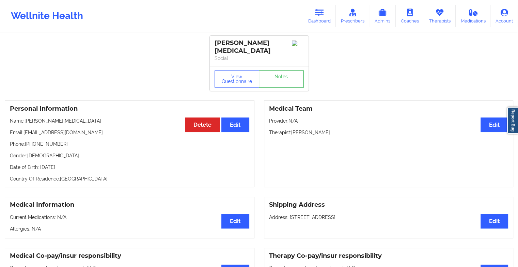
click at [276, 76] on link "Notes" at bounding box center [281, 78] width 45 height 17
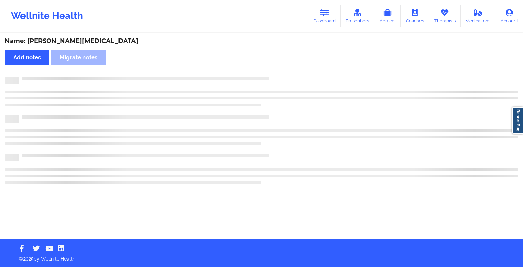
click at [276, 77] on div at bounding box center [268, 77] width 499 height 0
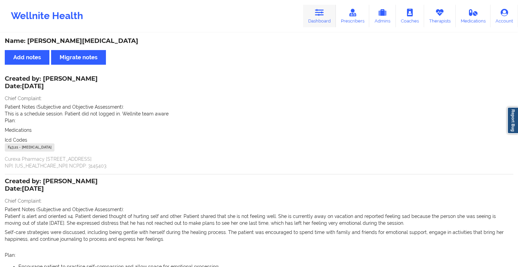
click at [315, 16] on link "Dashboard" at bounding box center [319, 16] width 33 height 22
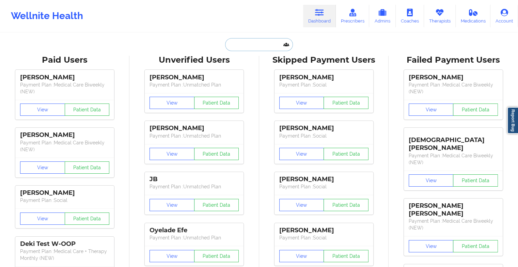
click at [259, 45] on input "text" at bounding box center [258, 44] width 67 height 13
type input "s"
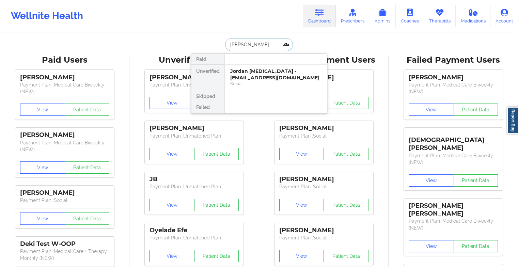
type input "[PERSON_NAME] n"
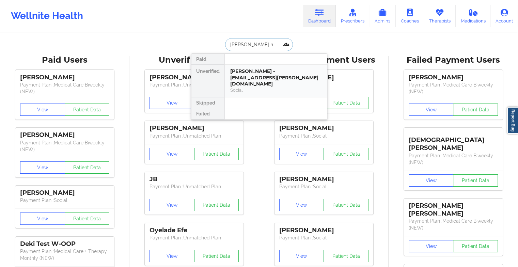
click at [263, 71] on div "[PERSON_NAME] - [EMAIL_ADDRESS][PERSON_NAME][DOMAIN_NAME]" at bounding box center [275, 77] width 91 height 19
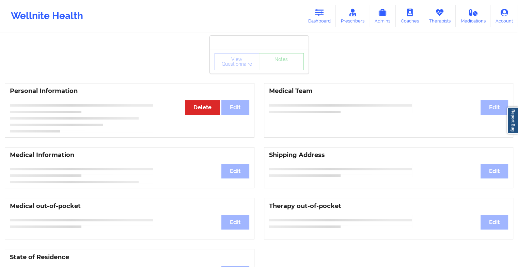
click at [280, 64] on div "View Questionnaire Notes" at bounding box center [259, 61] width 99 height 25
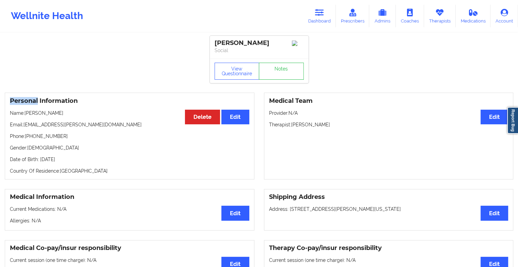
click at [280, 64] on div "View Questionnaire Notes" at bounding box center [259, 71] width 99 height 25
click at [277, 66] on link "Notes" at bounding box center [281, 71] width 45 height 17
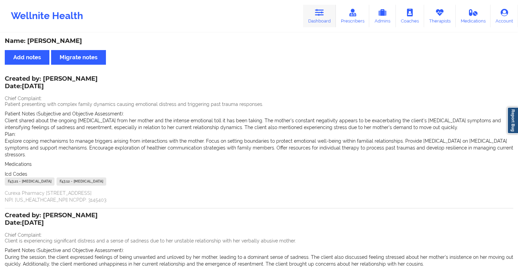
click at [319, 14] on icon at bounding box center [319, 12] width 9 height 7
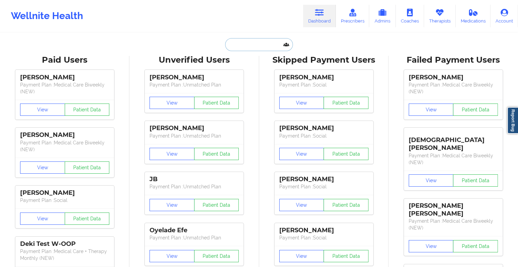
click at [266, 41] on input "text" at bounding box center [258, 44] width 67 height 13
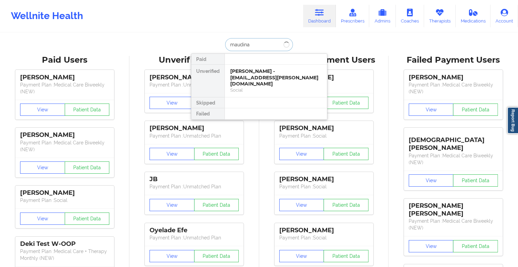
type input "maudina"
click at [257, 76] on div "[PERSON_NAME] - [EMAIL_ADDRESS][DOMAIN_NAME]" at bounding box center [275, 74] width 91 height 13
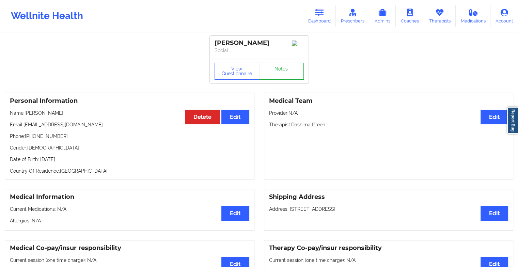
click at [271, 76] on link "Notes" at bounding box center [281, 71] width 45 height 17
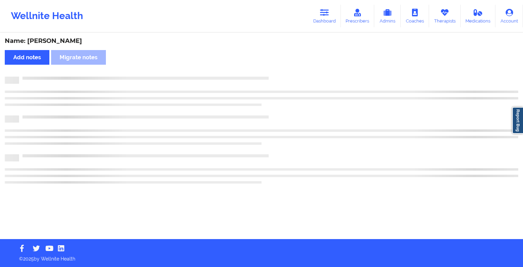
click at [271, 76] on div "Name: [PERSON_NAME] Add notes Migrate notes" at bounding box center [261, 136] width 523 height 206
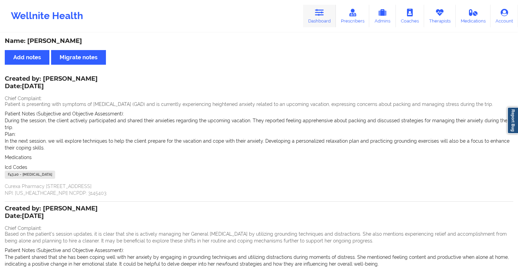
click at [317, 16] on icon at bounding box center [319, 12] width 9 height 7
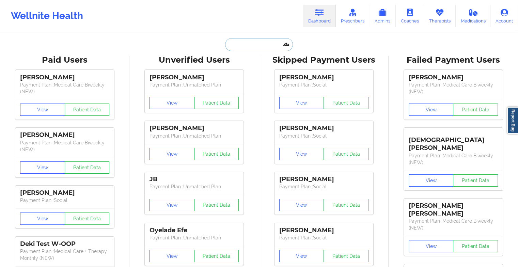
click at [249, 42] on input "text" at bounding box center [258, 44] width 67 height 13
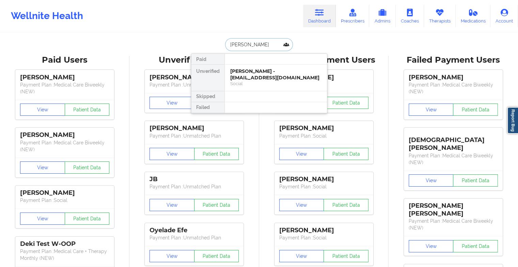
type input "[PERSON_NAME]"
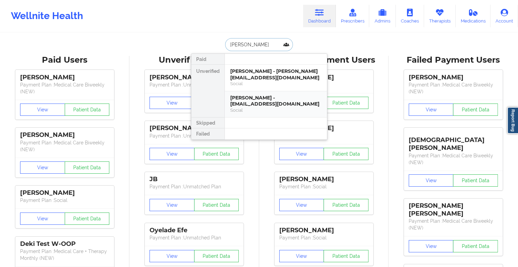
click at [256, 98] on div "[PERSON_NAME] - [EMAIL_ADDRESS][DOMAIN_NAME]" at bounding box center [275, 101] width 91 height 13
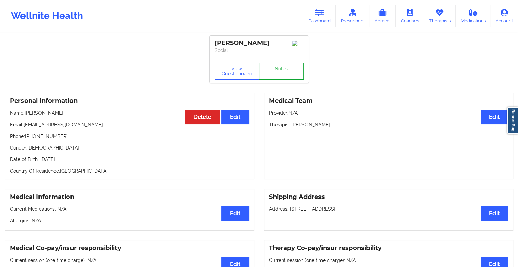
click at [274, 67] on link "Notes" at bounding box center [281, 71] width 45 height 17
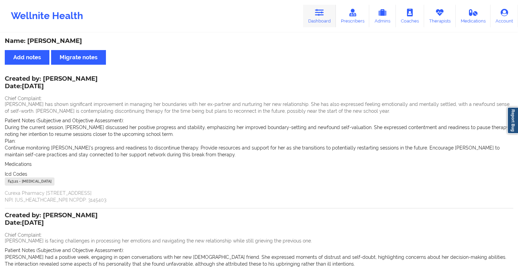
click at [311, 15] on link "Dashboard" at bounding box center [319, 16] width 33 height 22
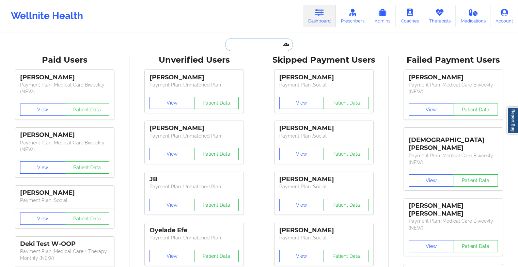
click at [246, 48] on input "text" at bounding box center [258, 44] width 67 height 13
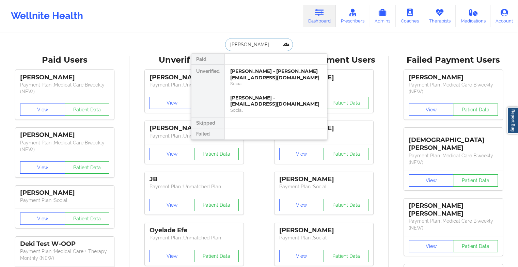
type input "[PERSON_NAME]"
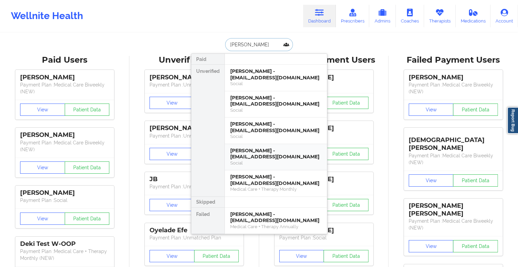
click at [266, 149] on div "[PERSON_NAME] - [EMAIL_ADDRESS][DOMAIN_NAME]" at bounding box center [275, 153] width 91 height 13
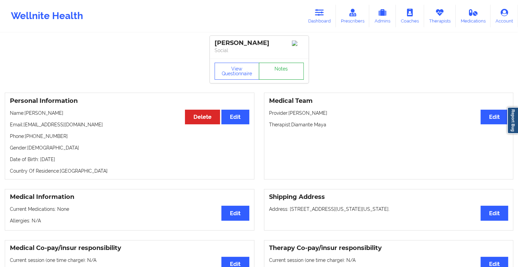
click at [273, 74] on link "Notes" at bounding box center [281, 71] width 45 height 17
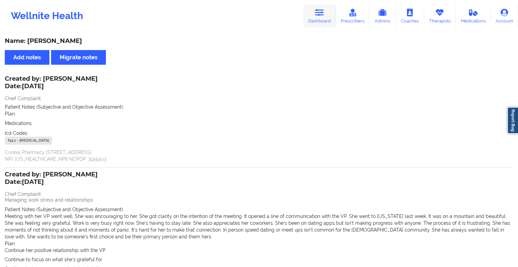
click at [318, 12] on icon at bounding box center [319, 12] width 9 height 7
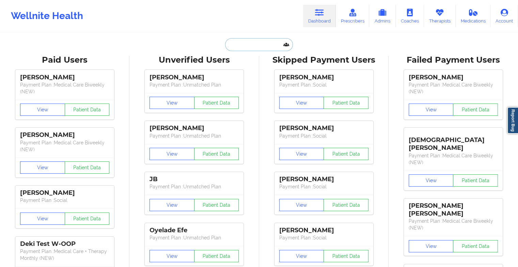
click at [239, 40] on input "text" at bounding box center [258, 44] width 67 height 13
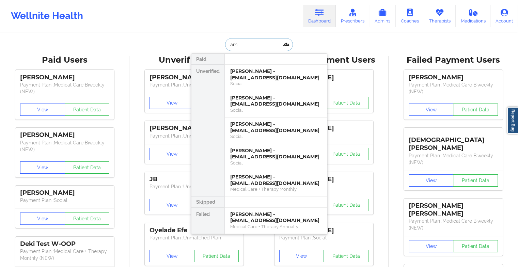
type input "arno"
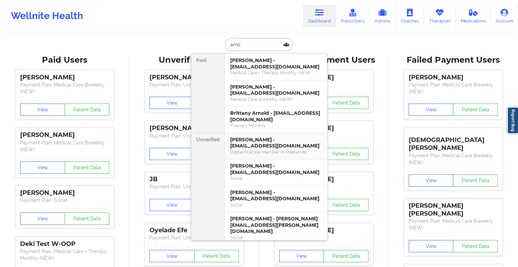
click at [254, 153] on div "Digital Practice Member (In-Network)" at bounding box center [275, 152] width 91 height 6
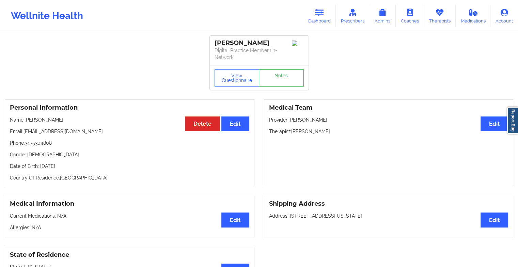
click at [282, 71] on link "Notes" at bounding box center [281, 77] width 45 height 17
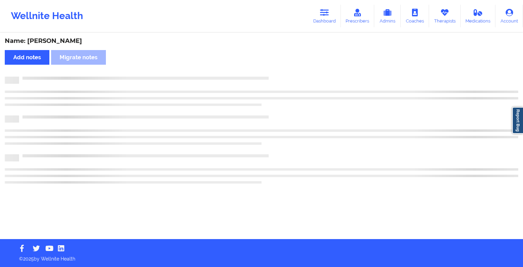
click at [319, 130] on div "Name: [PERSON_NAME] Add notes Migrate notes" at bounding box center [261, 136] width 523 height 206
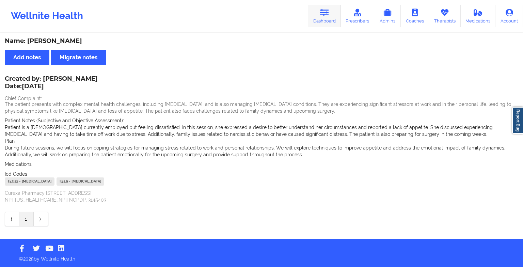
click at [324, 14] on icon at bounding box center [324, 12] width 9 height 7
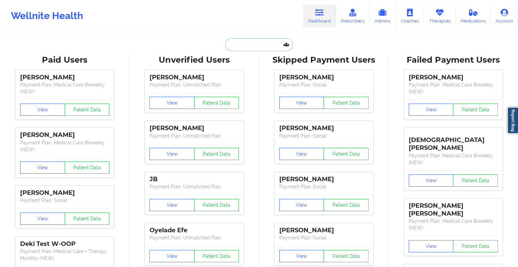
click at [253, 48] on input "text" at bounding box center [258, 44] width 67 height 13
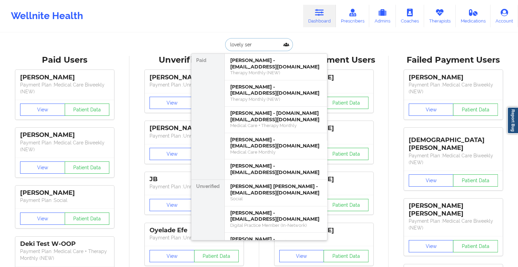
type input "lovely sera"
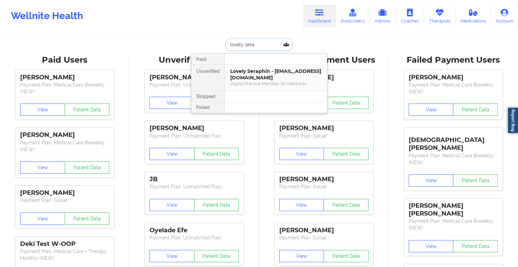
click at [249, 72] on div "Lovely Seraphin - [EMAIL_ADDRESS][DOMAIN_NAME]" at bounding box center [275, 74] width 91 height 13
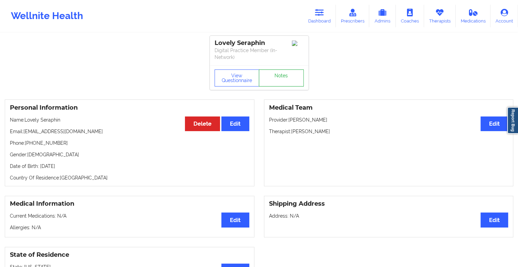
click at [279, 74] on link "Notes" at bounding box center [281, 77] width 45 height 17
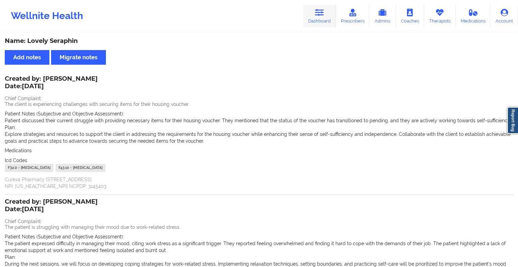
click at [316, 17] on link "Dashboard" at bounding box center [319, 16] width 33 height 22
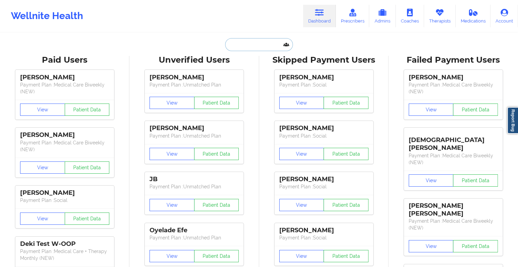
click at [248, 44] on input "text" at bounding box center [258, 44] width 67 height 13
paste input "[PERSON_NAME]"
type input "[PERSON_NAME]"
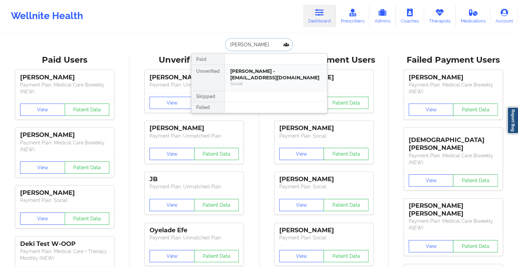
click at [271, 77] on div "[PERSON_NAME] - [EMAIL_ADDRESS][DOMAIN_NAME]" at bounding box center [275, 74] width 91 height 13
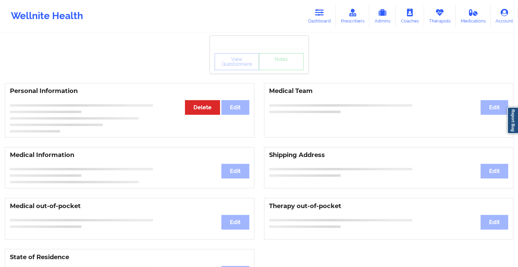
click at [274, 68] on div "View Questionnaire Notes" at bounding box center [259, 61] width 89 height 17
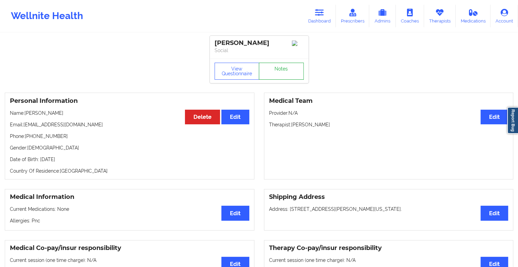
click at [274, 68] on link "Notes" at bounding box center [281, 71] width 45 height 17
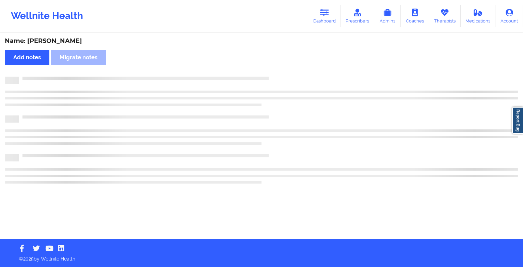
click at [274, 68] on div "Name: [PERSON_NAME] Add notes Migrate notes" at bounding box center [261, 136] width 523 height 206
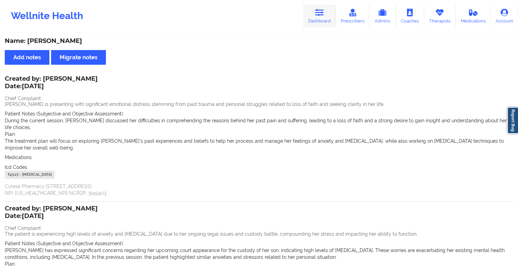
click at [320, 18] on link "Dashboard" at bounding box center [319, 16] width 33 height 22
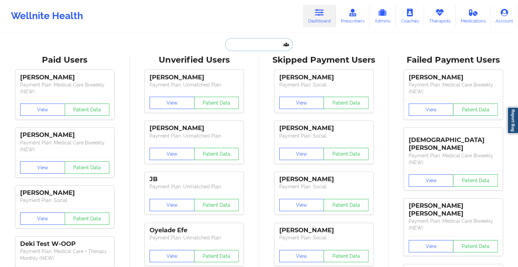
click at [247, 48] on input "text" at bounding box center [258, 44] width 67 height 13
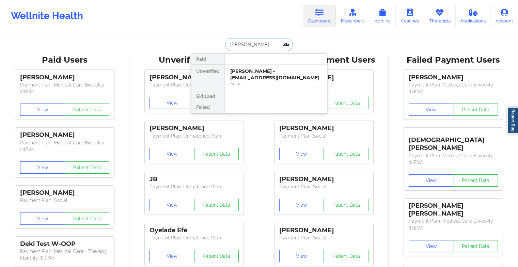
type input "[PERSON_NAME]"
click at [260, 73] on div "[PERSON_NAME] - [EMAIL_ADDRESS][DOMAIN_NAME]" at bounding box center [275, 74] width 91 height 13
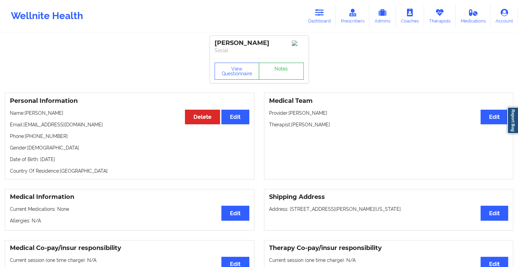
click at [275, 74] on link "Notes" at bounding box center [281, 71] width 45 height 17
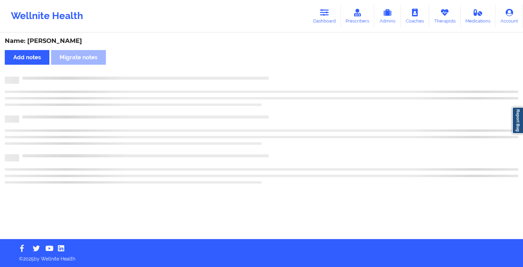
click at [275, 74] on div "Name: [PERSON_NAME] Add notes Migrate notes" at bounding box center [261, 136] width 523 height 206
